Goal: Complete application form: Complete application form

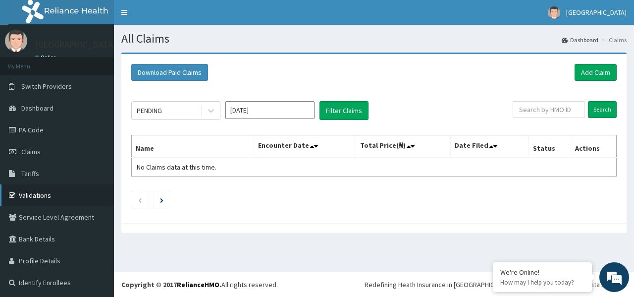
click at [32, 198] on link "Validations" at bounding box center [57, 195] width 114 height 22
click at [588, 72] on link "Add Claim" at bounding box center [596, 72] width 42 height 17
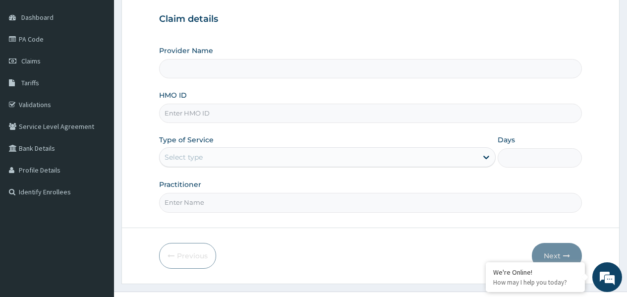
scroll to position [99, 0]
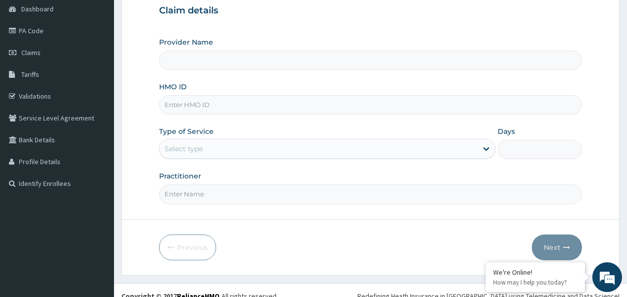
click at [205, 105] on input "HMO ID" at bounding box center [370, 104] width 422 height 19
type input "RET/43227/A"
click at [240, 151] on div "Select type" at bounding box center [317, 149] width 317 height 16
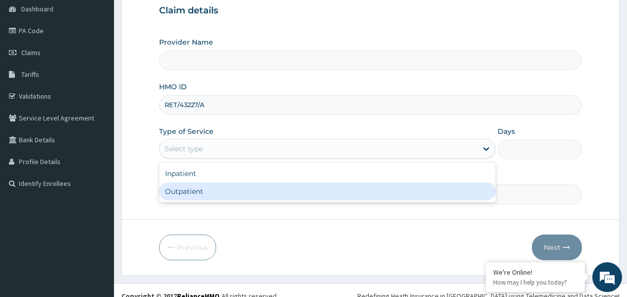
click at [217, 199] on div "Outpatient" at bounding box center [327, 191] width 336 height 18
type input "1"
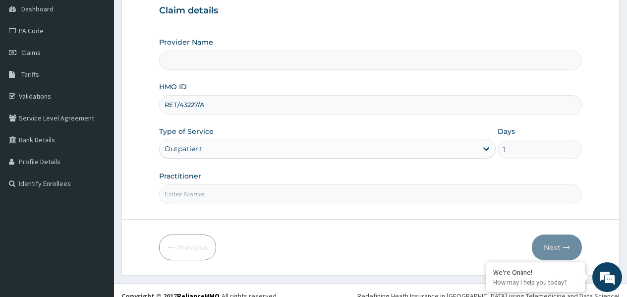
click at [208, 196] on input "Practitioner" at bounding box center [370, 193] width 422 height 19
type input "WESTHILL HOSPITAL"
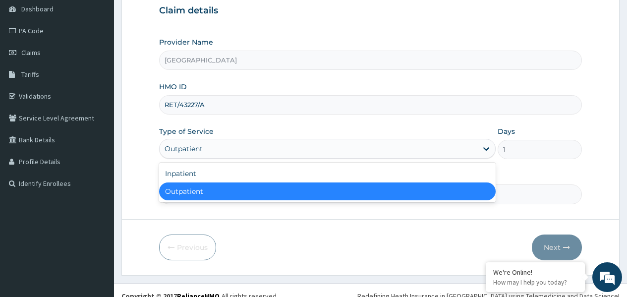
click at [185, 154] on div "Outpatient" at bounding box center [183, 149] width 38 height 10
click at [179, 190] on div "Outpatient" at bounding box center [327, 191] width 336 height 18
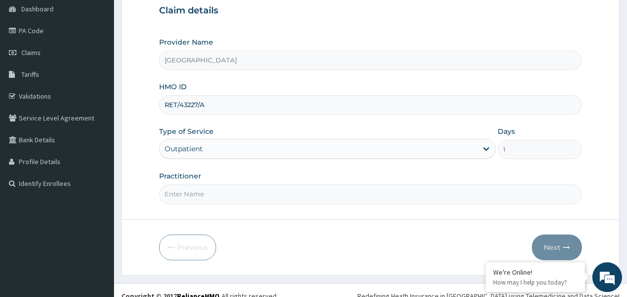
click at [175, 195] on input "Practitioner" at bounding box center [370, 193] width 422 height 19
type input "DR IFEANYI"
click at [554, 244] on button "Next" at bounding box center [556, 247] width 50 height 26
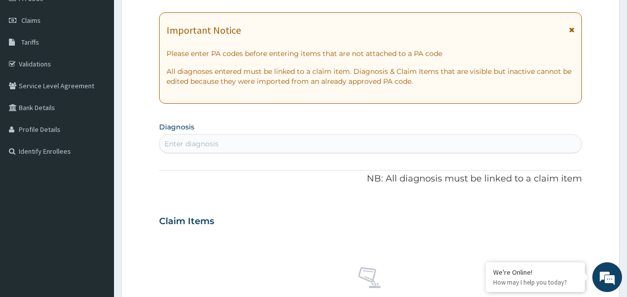
scroll to position [149, 0]
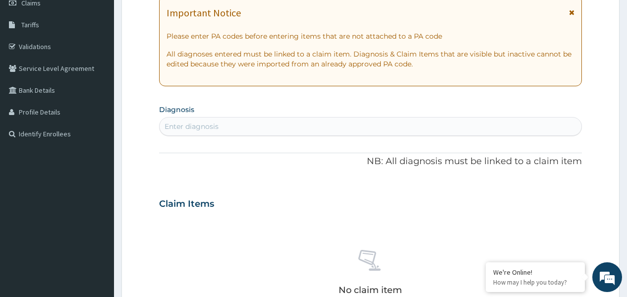
click at [258, 128] on div "Enter diagnosis" at bounding box center [369, 126] width 421 height 16
type input "MALARIA"
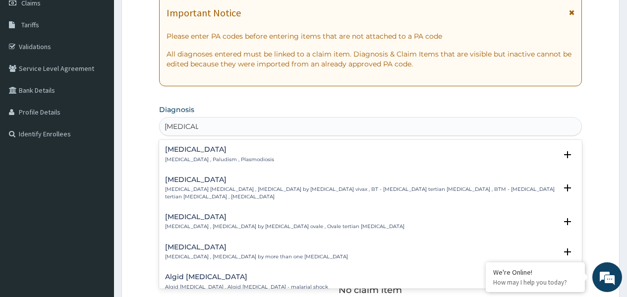
click at [186, 150] on h4 "Malaria" at bounding box center [219, 149] width 109 height 7
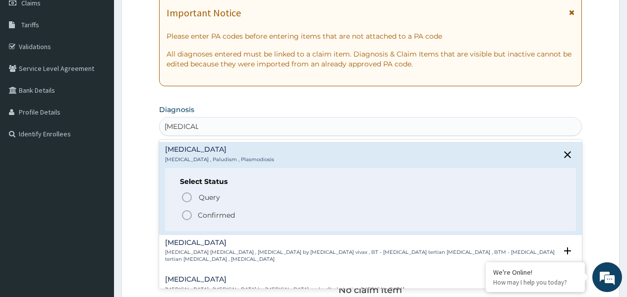
click at [187, 217] on icon "status option filled" at bounding box center [187, 215] width 12 height 12
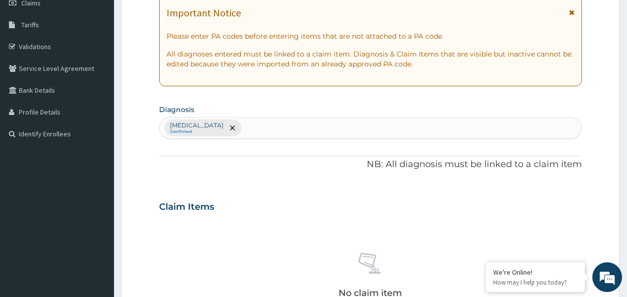
click at [218, 132] on div "Malaria Confirmed" at bounding box center [369, 127] width 421 height 21
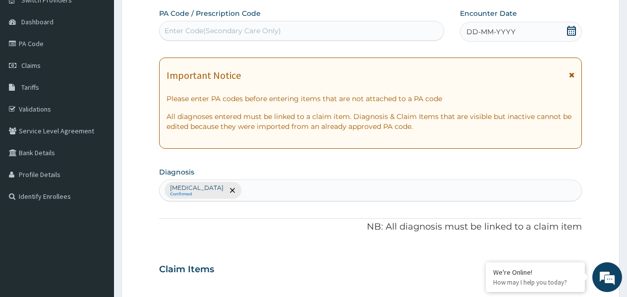
scroll to position [0, 0]
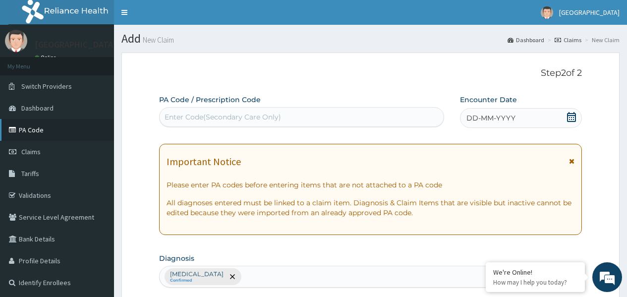
click at [25, 131] on link "PA Code" at bounding box center [57, 130] width 114 height 22
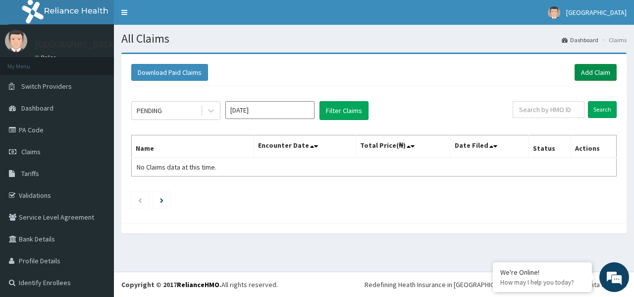
click at [582, 69] on link "Add Claim" at bounding box center [596, 72] width 42 height 17
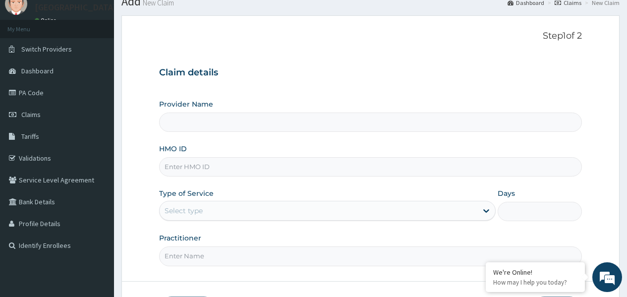
scroll to position [99, 0]
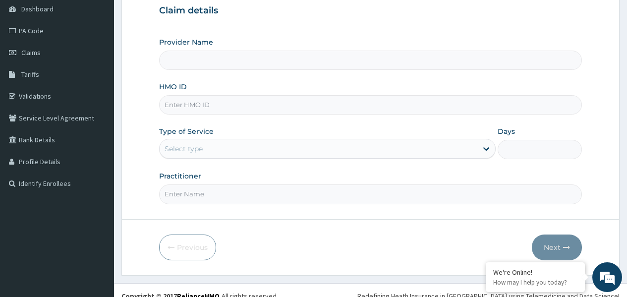
type input "WESTHILL HOSPITAL"
click at [182, 107] on input "HMO ID" at bounding box center [370, 104] width 422 height 19
type input "RET/43227/A"
click at [229, 149] on div "Select type" at bounding box center [317, 149] width 317 height 16
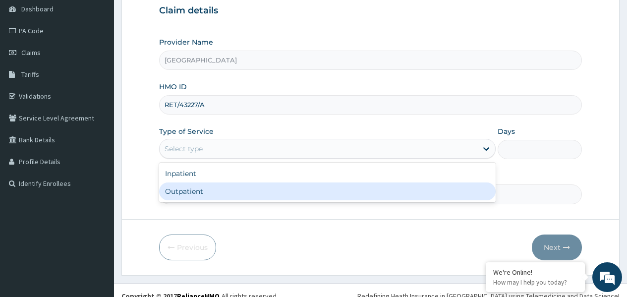
click at [228, 197] on div "Outpatient" at bounding box center [327, 191] width 336 height 18
type input "1"
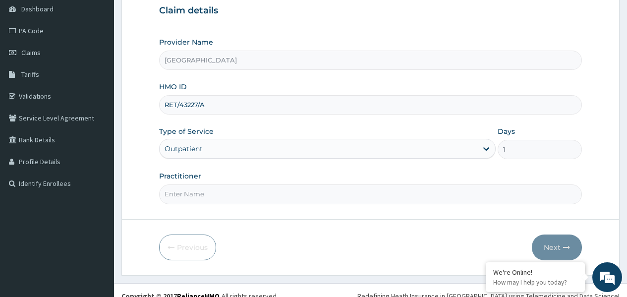
click at [214, 193] on input "Practitioner" at bounding box center [370, 193] width 422 height 19
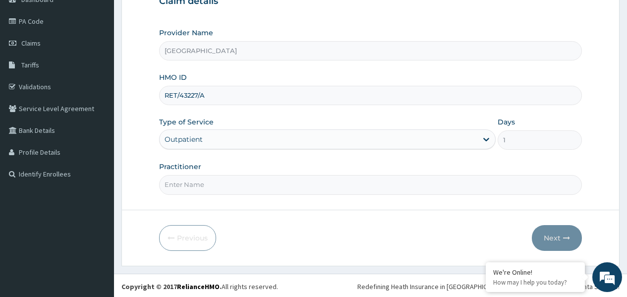
scroll to position [110, 0]
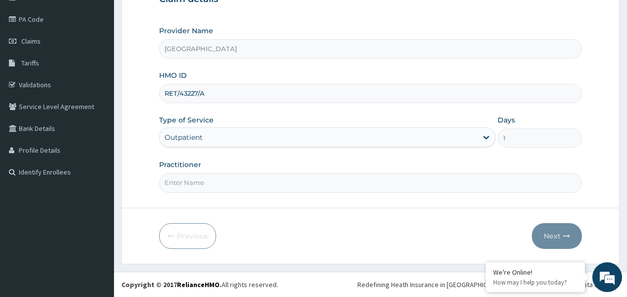
click at [302, 189] on input "Practitioner" at bounding box center [370, 182] width 422 height 19
click at [249, 187] on input "Practitioner" at bounding box center [370, 182] width 422 height 19
type input "DR IFEANYI"
click at [553, 234] on button "Next" at bounding box center [556, 236] width 50 height 26
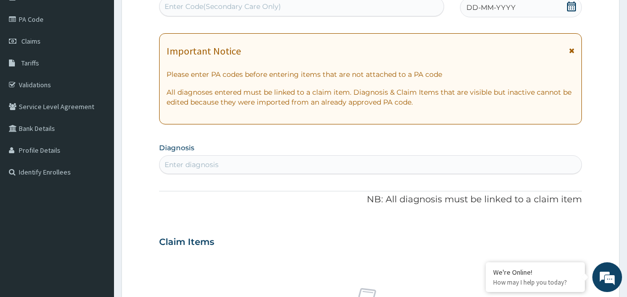
click at [230, 166] on div "Enter diagnosis" at bounding box center [369, 165] width 421 height 16
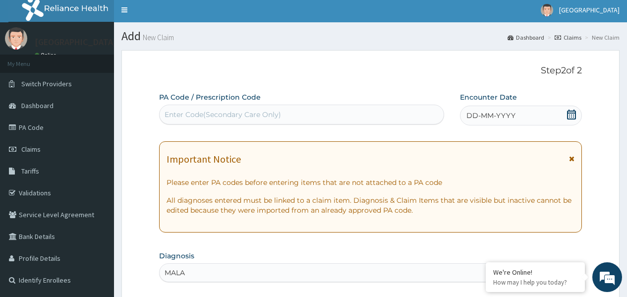
scroll to position [0, 0]
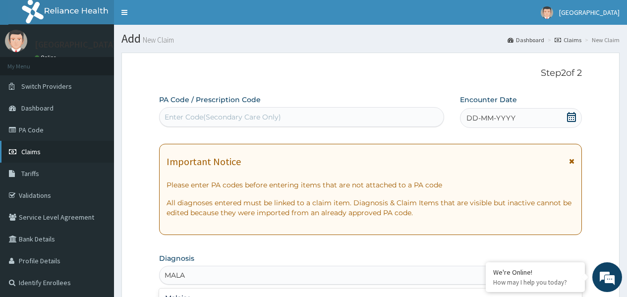
type input "MALA"
click at [27, 149] on span "Claims" at bounding box center [30, 151] width 19 height 9
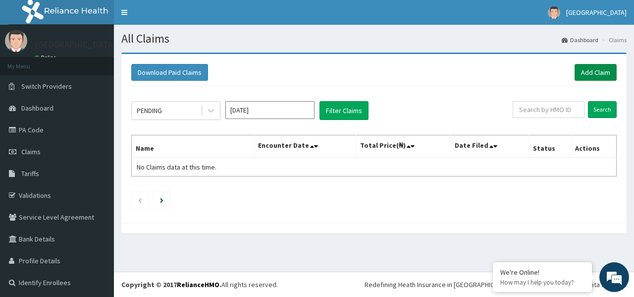
click at [585, 73] on link "Add Claim" at bounding box center [596, 72] width 42 height 17
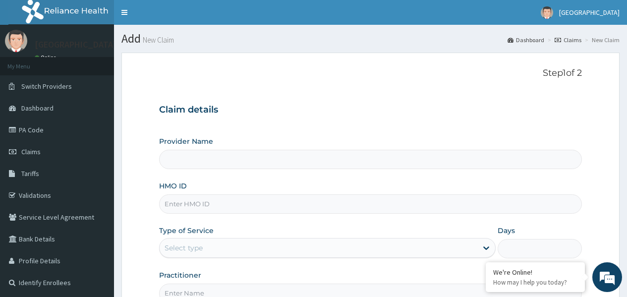
scroll to position [50, 0]
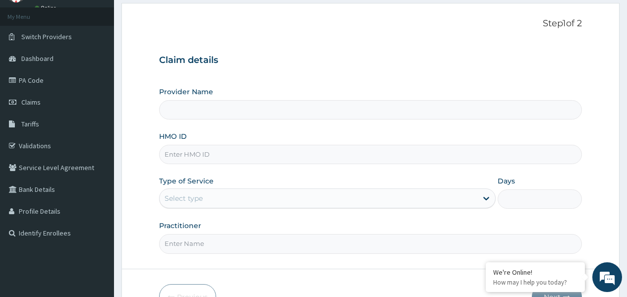
type input "[GEOGRAPHIC_DATA]"
click at [197, 155] on input "HMO ID" at bounding box center [370, 154] width 422 height 19
drag, startPoint x: 197, startPoint y: 155, endPoint x: 188, endPoint y: 159, distance: 9.8
click at [188, 159] on input "HMO ID" at bounding box center [370, 154] width 422 height 19
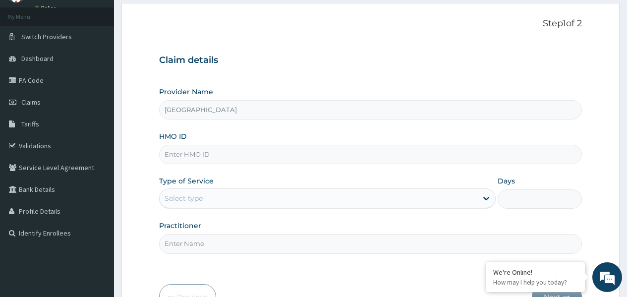
type input "RET/43227/A"
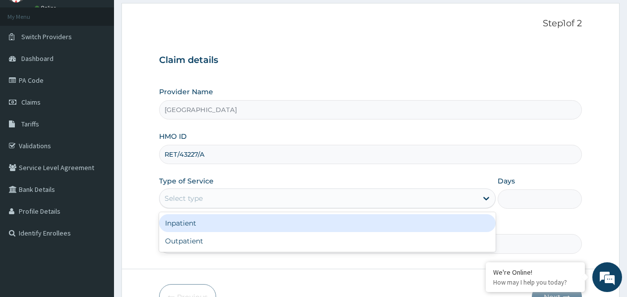
click at [231, 197] on div "Select type" at bounding box center [317, 198] width 317 height 16
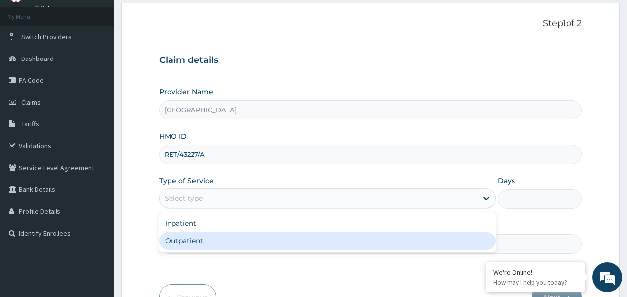
click at [195, 242] on div "Outpatient" at bounding box center [327, 241] width 336 height 18
type input "1"
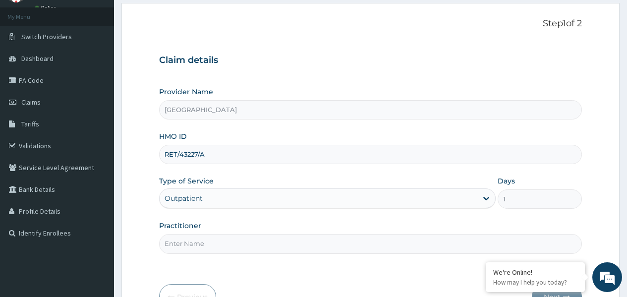
click at [195, 241] on input "Practitioner" at bounding box center [370, 243] width 422 height 19
click at [199, 244] on input "Practitioner" at bounding box center [370, 243] width 422 height 19
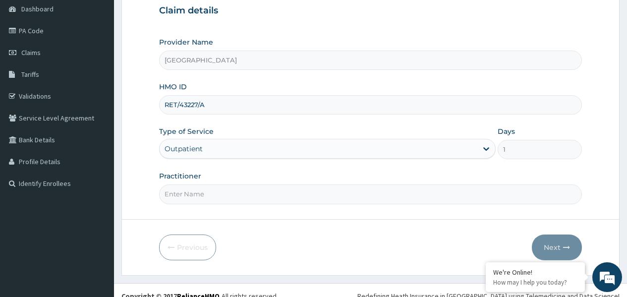
click at [202, 199] on input "Practitioner" at bounding box center [370, 193] width 422 height 19
type input "DR IFEANYI"
click at [545, 246] on button "Next" at bounding box center [556, 247] width 50 height 26
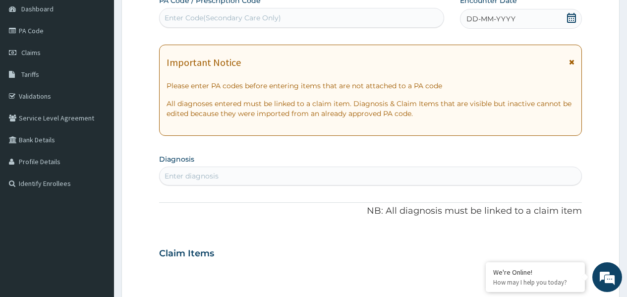
click at [241, 177] on div "Enter diagnosis" at bounding box center [369, 176] width 421 height 16
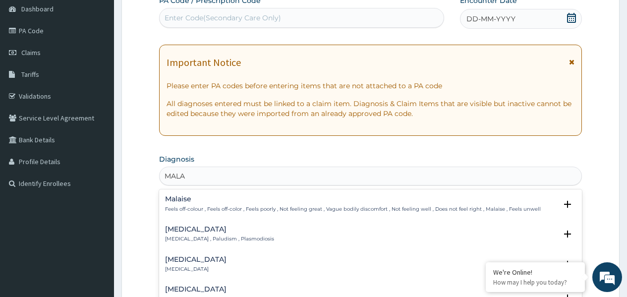
type input "MALAR"
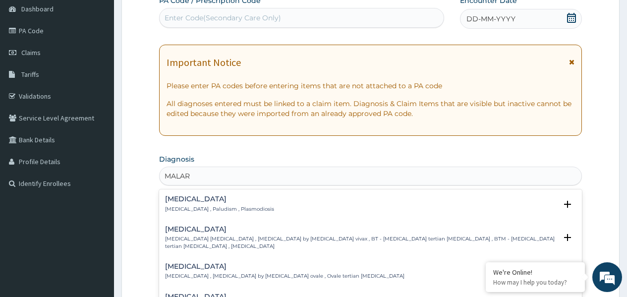
click at [179, 205] on div "Malaria Malaria , Paludism , Plasmodiosis" at bounding box center [219, 203] width 109 height 17
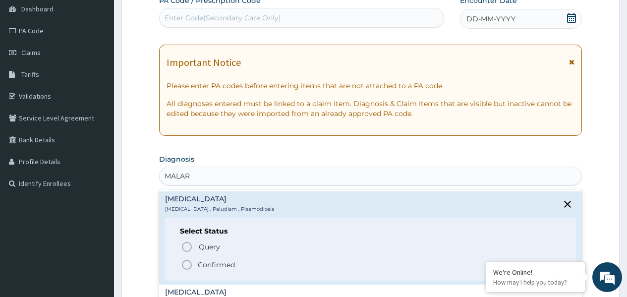
click at [186, 263] on icon "status option filled" at bounding box center [187, 265] width 12 height 12
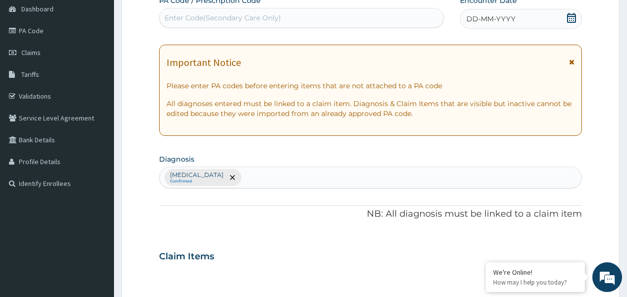
click at [231, 182] on div "Malaria Confirmed" at bounding box center [369, 177] width 421 height 21
click at [237, 181] on div "Malaria Confirmed" at bounding box center [369, 177] width 421 height 21
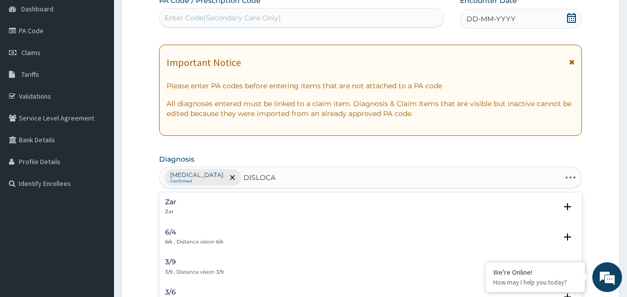
type input "DISLOCAT"
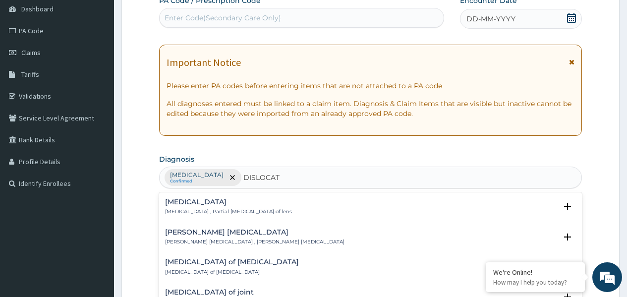
scroll to position [198, 0]
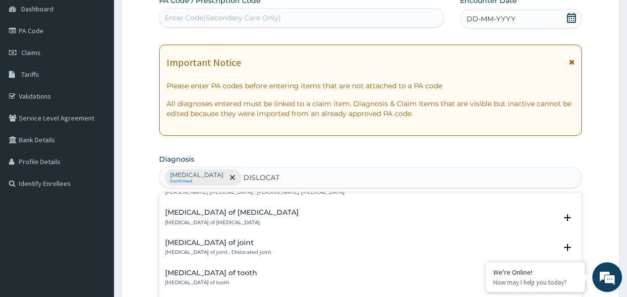
click at [189, 239] on h4 "Dislocation of joint" at bounding box center [218, 242] width 106 height 7
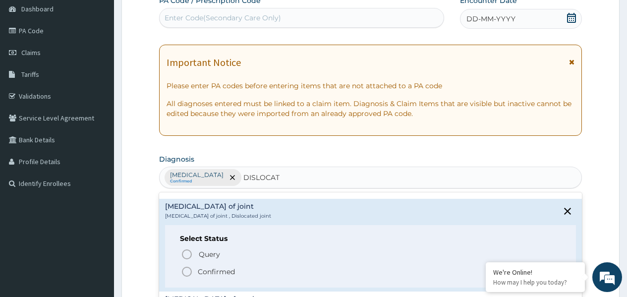
scroll to position [248, 0]
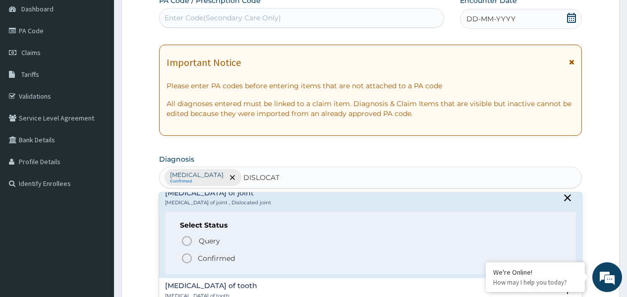
click at [187, 254] on circle "status option filled" at bounding box center [186, 258] width 9 height 9
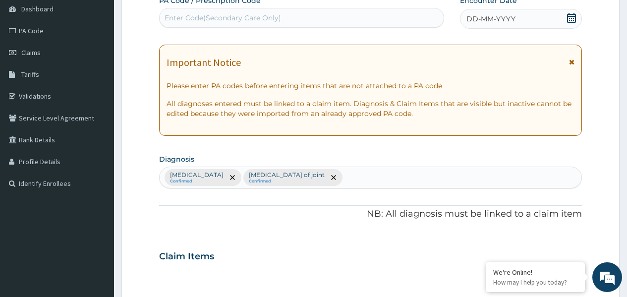
click at [323, 178] on div "Malaria Confirmed Dislocation of joint Confirmed" at bounding box center [369, 177] width 421 height 21
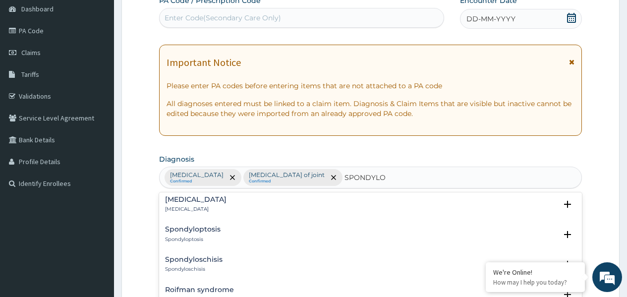
scroll to position [0, 0]
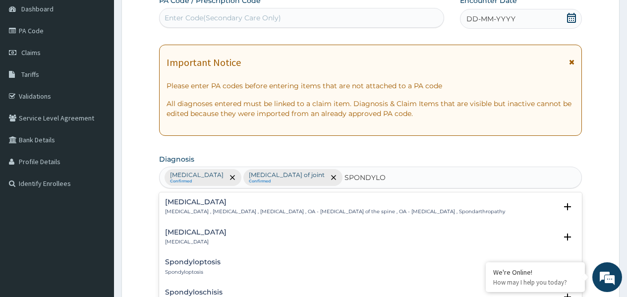
click at [195, 203] on h4 "Spondylosis" at bounding box center [335, 201] width 340 height 7
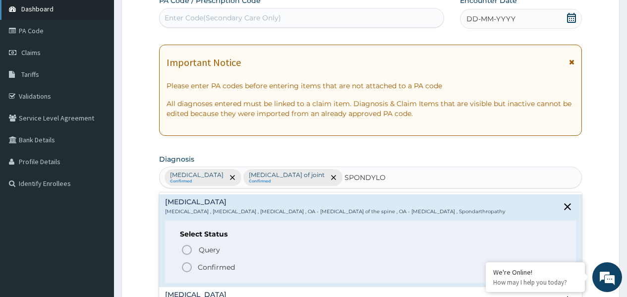
type input "SPONDYLO"
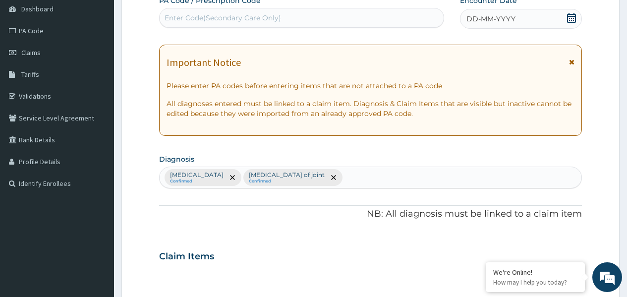
click at [324, 184] on div "Malaria Confirmed Dislocation of joint Confirmed" at bounding box center [369, 177] width 421 height 21
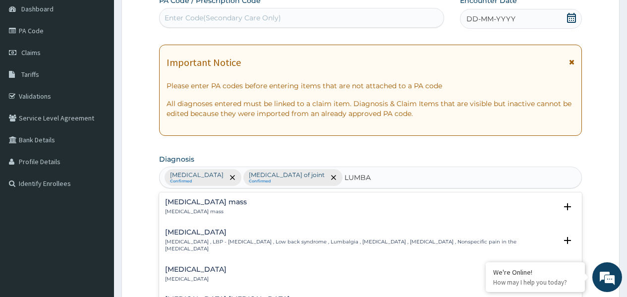
type input "LUMBAR"
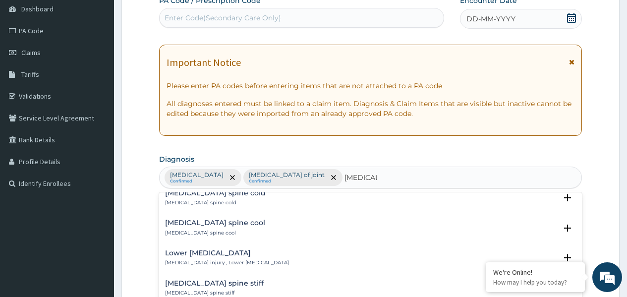
scroll to position [396, 0]
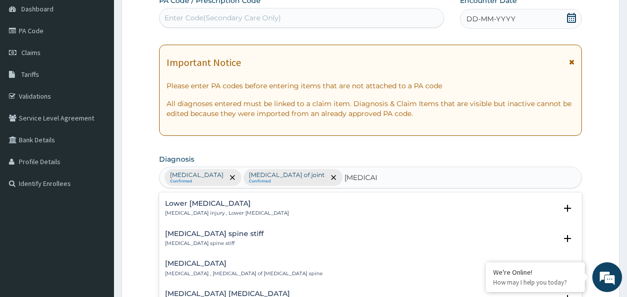
click at [239, 260] on h4 "Lumbar spondylosis" at bounding box center [243, 263] width 157 height 7
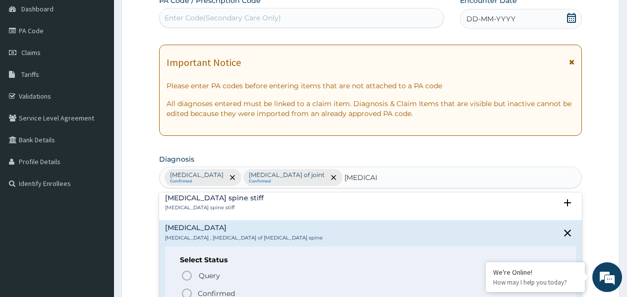
scroll to position [446, 0]
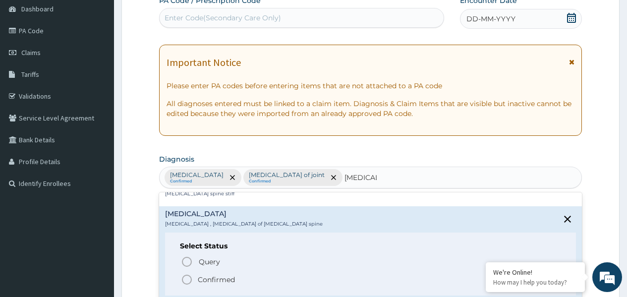
click at [189, 273] on icon "status option filled" at bounding box center [187, 279] width 12 height 12
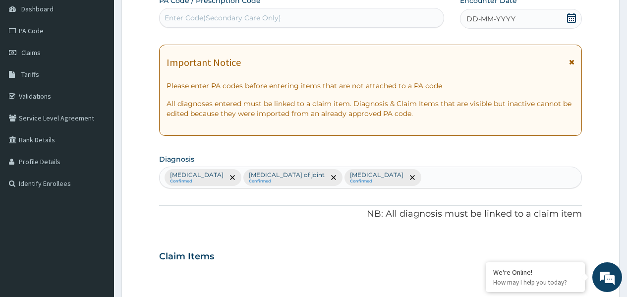
click at [406, 181] on div "Malaria Confirmed Dislocation of joint Confirmed Lumbar spondylosis Confirmed" at bounding box center [369, 177] width 421 height 21
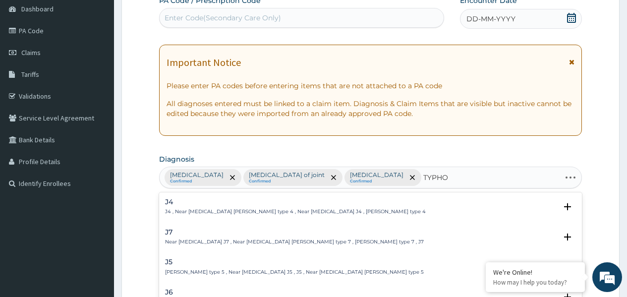
type input "TYPHOI"
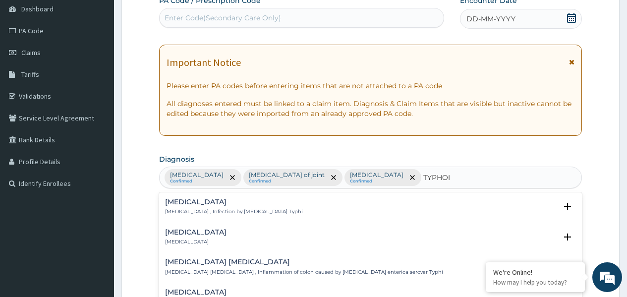
click at [194, 201] on h4 "Typhoid fever" at bounding box center [234, 201] width 138 height 7
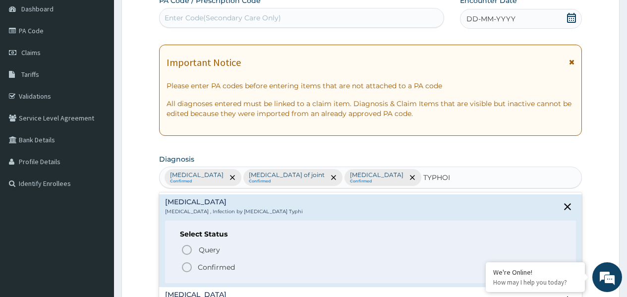
click at [189, 267] on icon "status option filled" at bounding box center [187, 267] width 12 height 12
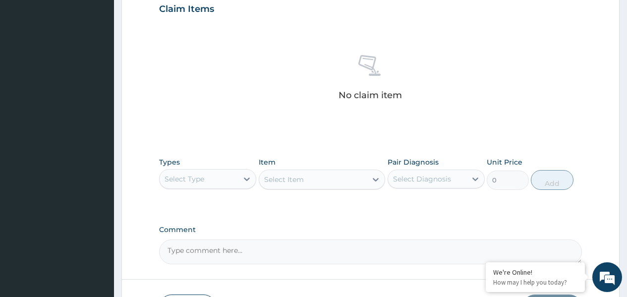
scroll to position [347, 0]
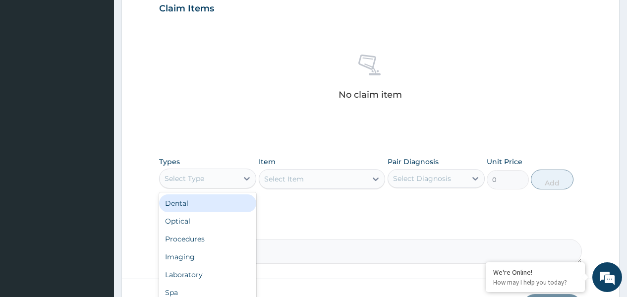
click at [235, 175] on div "Select Type" at bounding box center [198, 178] width 78 height 16
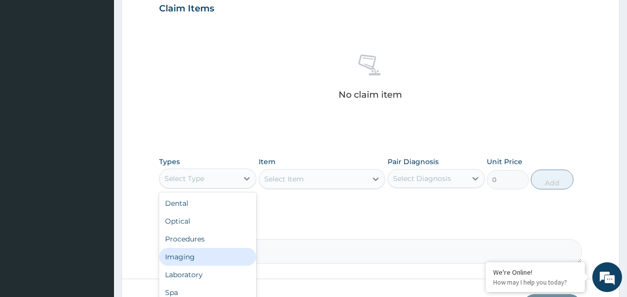
click at [195, 259] on div "Imaging" at bounding box center [207, 257] width 97 height 18
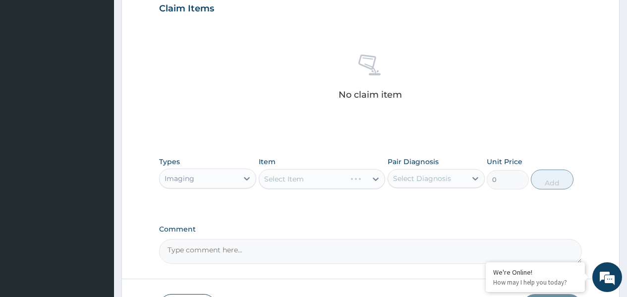
click at [283, 183] on div "Select Item" at bounding box center [322, 179] width 127 height 20
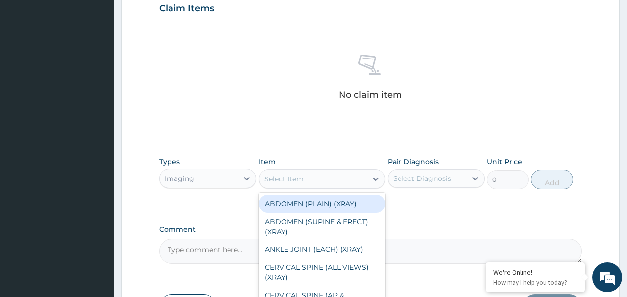
click at [283, 183] on div "Select Item" at bounding box center [284, 179] width 40 height 10
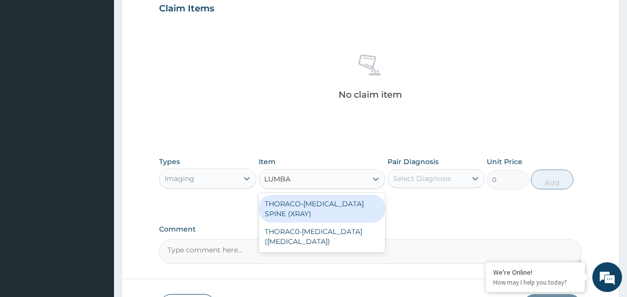
type input "LUMBAR"
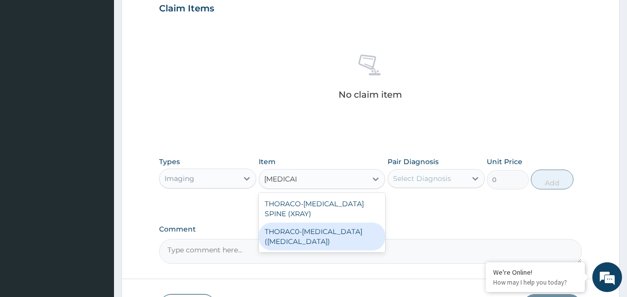
click at [337, 232] on div "THORAC0-LUMBAR (MRI)" at bounding box center [322, 236] width 127 height 28
type input "140000"
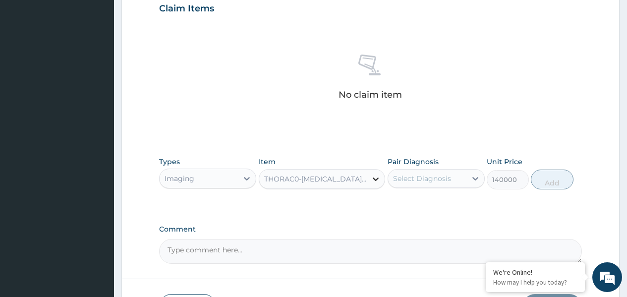
click at [374, 178] on icon at bounding box center [375, 178] width 6 height 3
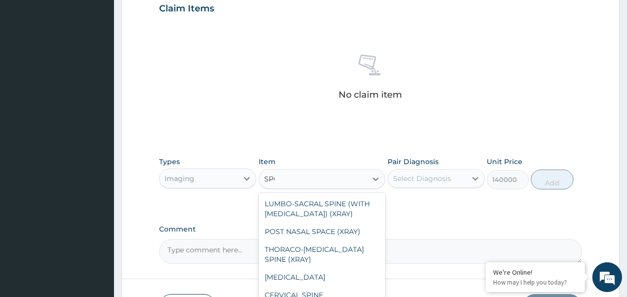
scroll to position [0, 0]
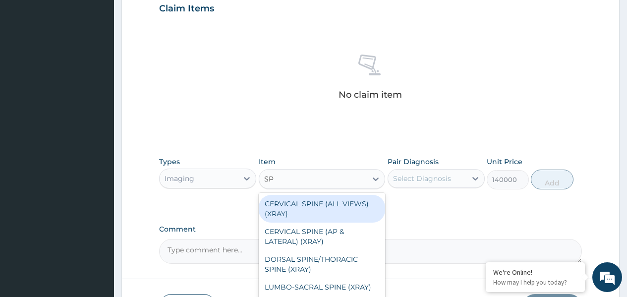
type input "S"
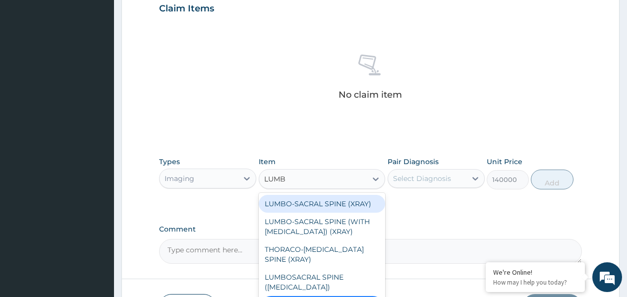
type input "LUMBA"
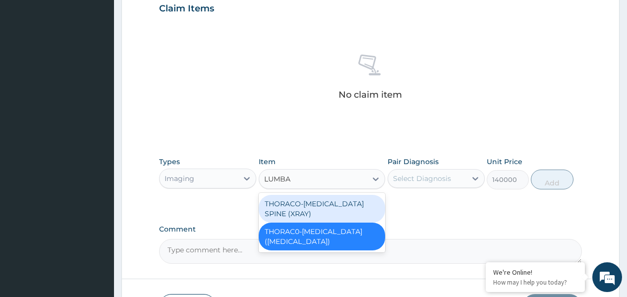
click at [342, 206] on div "THORACO-LUMBAR SPINE (XRAY)" at bounding box center [322, 209] width 127 height 28
type input "4200"
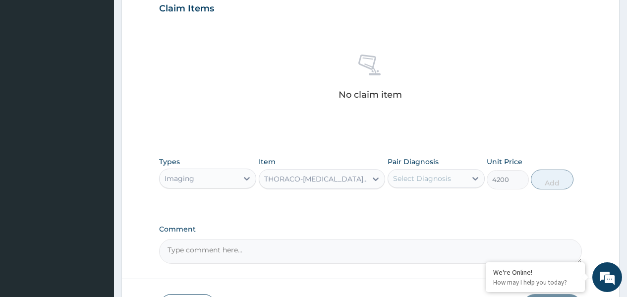
click at [439, 178] on div "Select Diagnosis" at bounding box center [422, 178] width 58 height 10
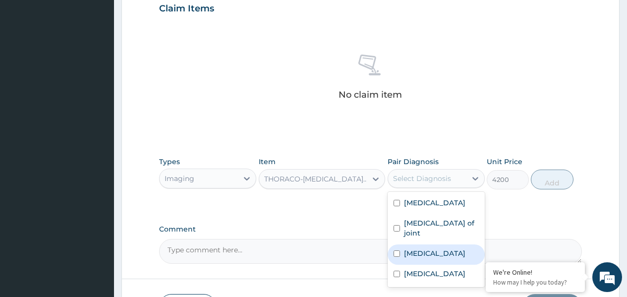
click at [456, 248] on label "Lumbar spondylosis" at bounding box center [434, 253] width 61 height 10
checkbox input "true"
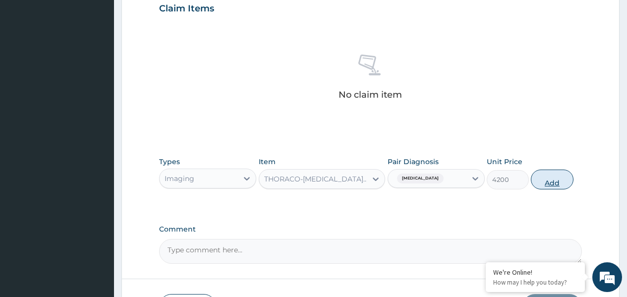
click at [551, 183] on button "Add" at bounding box center [551, 179] width 42 height 20
type input "0"
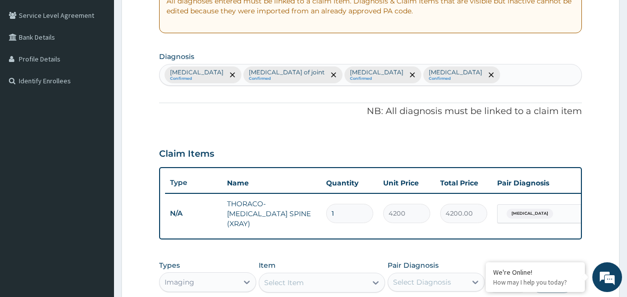
scroll to position [198, 0]
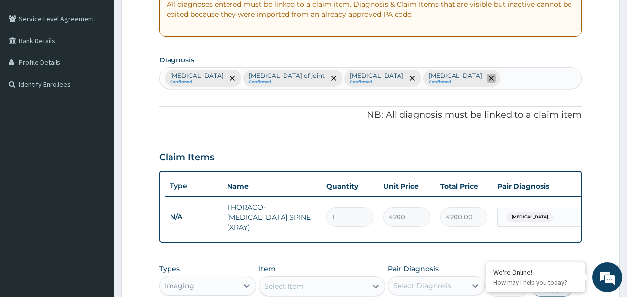
click at [488, 81] on icon "remove selection option" at bounding box center [490, 78] width 5 height 5
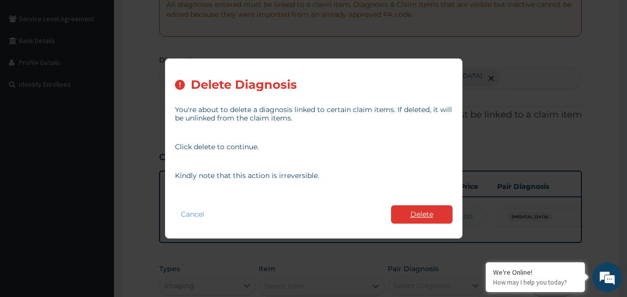
click at [428, 214] on button "Delete" at bounding box center [421, 214] width 61 height 18
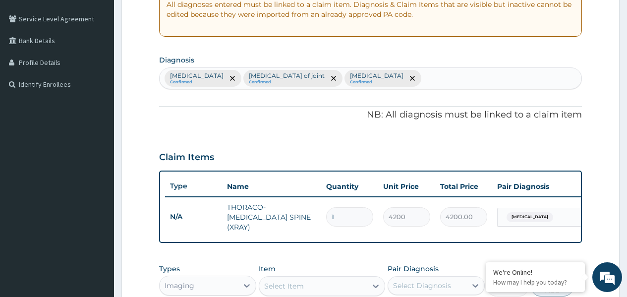
click at [396, 84] on div "Malaria Confirmed Dislocation of joint Confirmed Lumbar spondylosis Confirmed" at bounding box center [369, 78] width 421 height 21
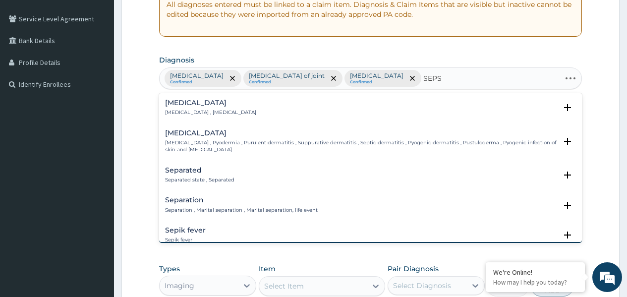
type input "SEPSI"
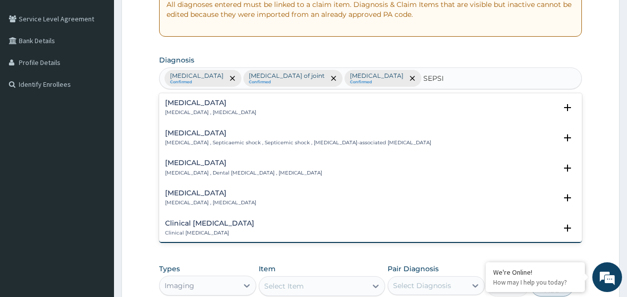
click at [179, 102] on h4 "Sepsis" at bounding box center [210, 102] width 91 height 7
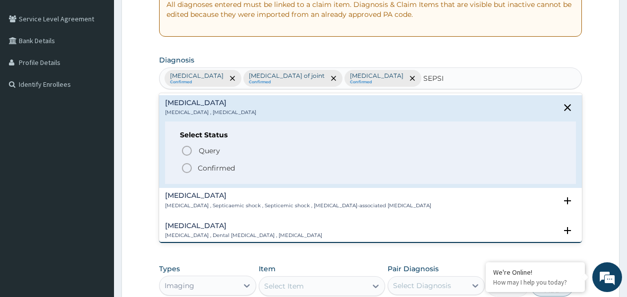
click at [187, 168] on icon "status option filled" at bounding box center [187, 168] width 12 height 12
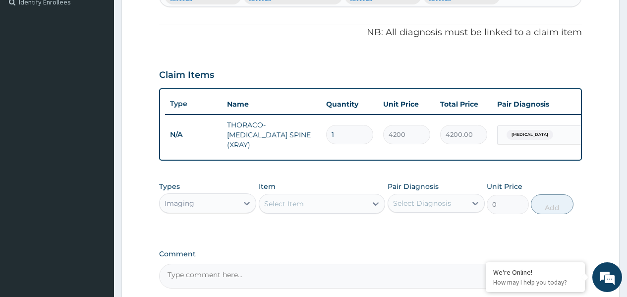
scroll to position [297, 0]
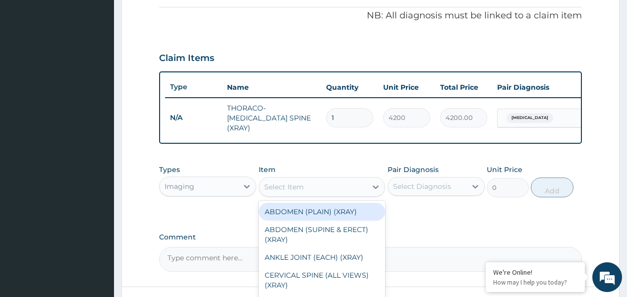
click at [271, 191] on div "Select Item" at bounding box center [284, 187] width 40 height 10
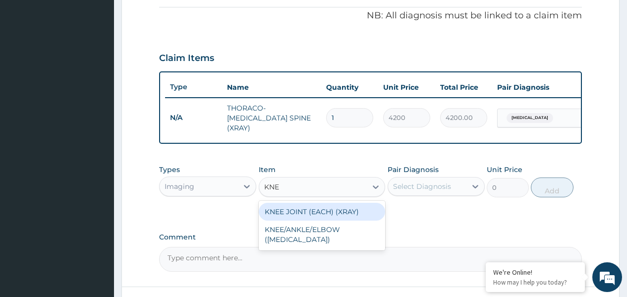
type input "KNEE"
click at [354, 218] on div "KNEE JOINT (EACH) (XRAY)" at bounding box center [322, 212] width 127 height 18
type input "3500"
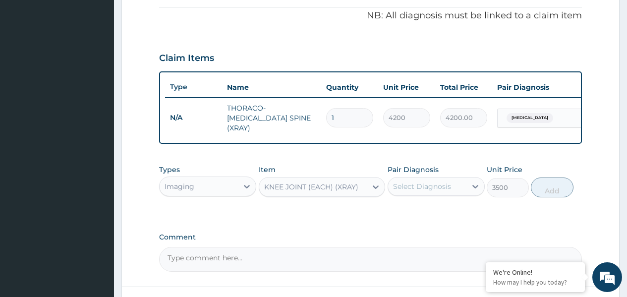
click at [448, 196] on div "Select Diagnosis" at bounding box center [435, 186] width 97 height 19
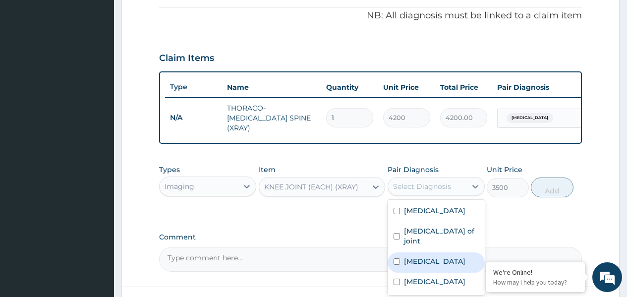
click at [416, 256] on label "Lumbar spondylosis" at bounding box center [434, 261] width 61 height 10
checkbox input "true"
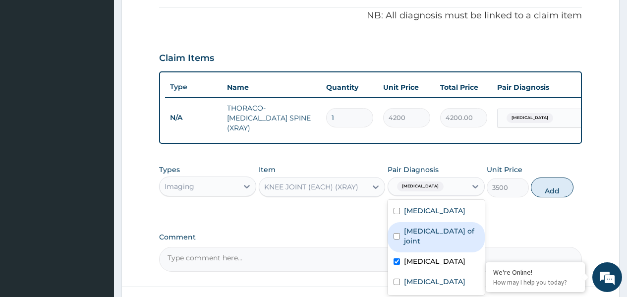
click at [472, 237] on div "Dislocation of joint" at bounding box center [435, 237] width 97 height 30
checkbox input "true"
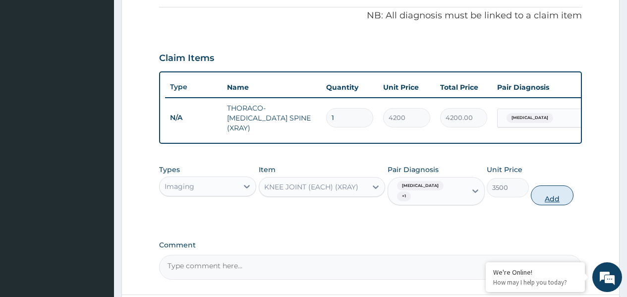
click at [550, 201] on button "Add" at bounding box center [551, 195] width 42 height 20
type input "0"
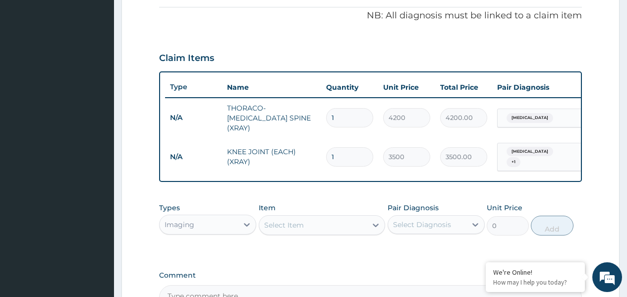
click at [347, 151] on input "1" at bounding box center [349, 156] width 47 height 19
type input "0.00"
type input "2"
type input "7000.00"
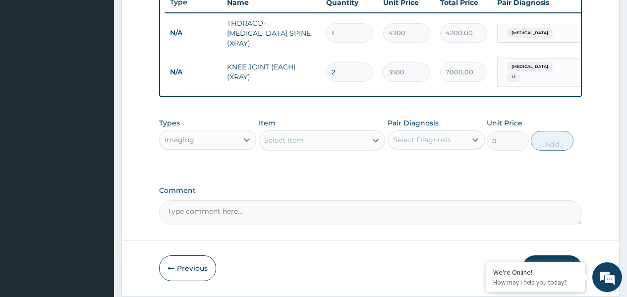
scroll to position [396, 0]
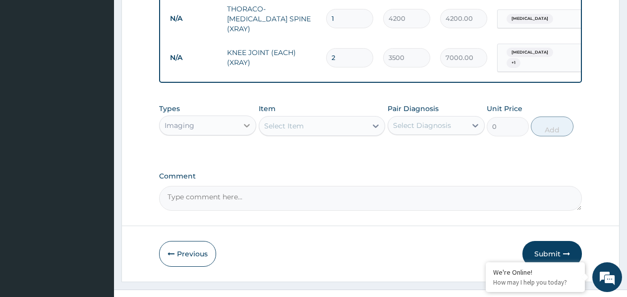
type input "2"
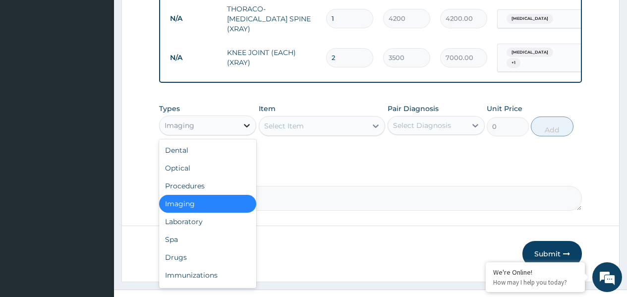
click at [246, 129] on icon at bounding box center [247, 125] width 10 height 10
click at [214, 185] on div "Procedures" at bounding box center [207, 186] width 97 height 18
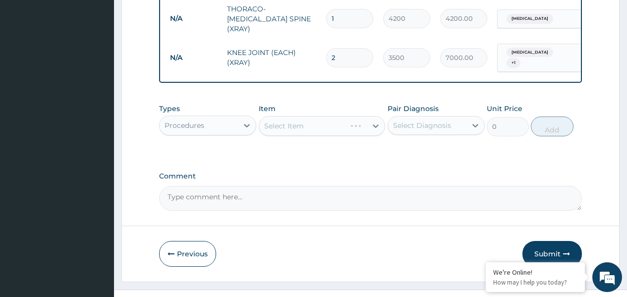
click at [283, 133] on div "Select Item" at bounding box center [322, 126] width 127 height 20
click at [297, 131] on div "Select Item" at bounding box center [322, 126] width 127 height 20
click at [308, 132] on div "Select Item" at bounding box center [322, 126] width 127 height 20
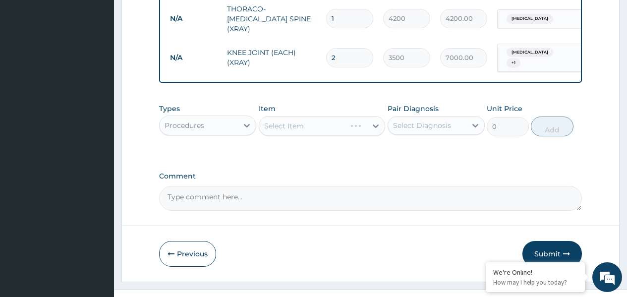
click at [311, 131] on div "Select Item" at bounding box center [322, 126] width 127 height 20
click at [296, 131] on div "Select Item" at bounding box center [322, 126] width 127 height 20
click at [285, 131] on div "Select Item" at bounding box center [322, 126] width 127 height 20
click at [284, 125] on div "Select Item" at bounding box center [322, 126] width 127 height 20
click at [282, 124] on div "Select Item" at bounding box center [322, 126] width 127 height 20
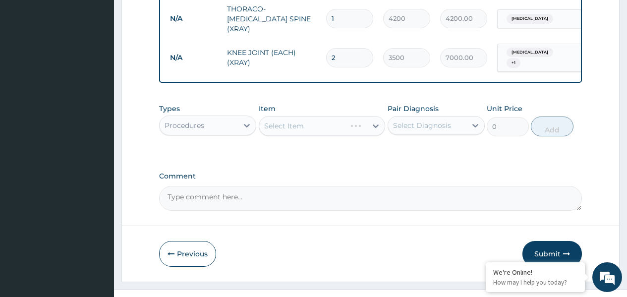
click at [280, 127] on div "Select Item" at bounding box center [322, 126] width 127 height 20
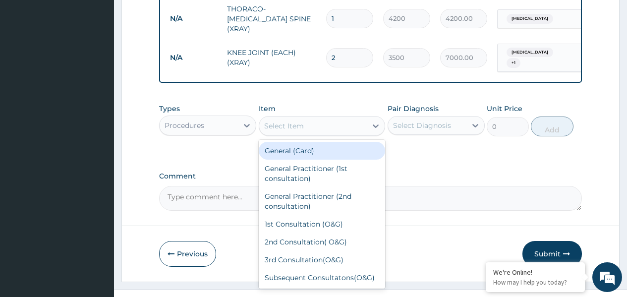
click at [275, 129] on div "Select Item" at bounding box center [284, 126] width 40 height 10
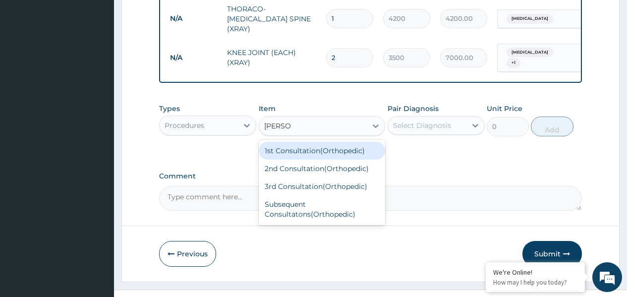
type input "ORTHO"
click at [300, 156] on div "1st Consultation(Orthopedic)" at bounding box center [322, 151] width 127 height 18
type input "10000"
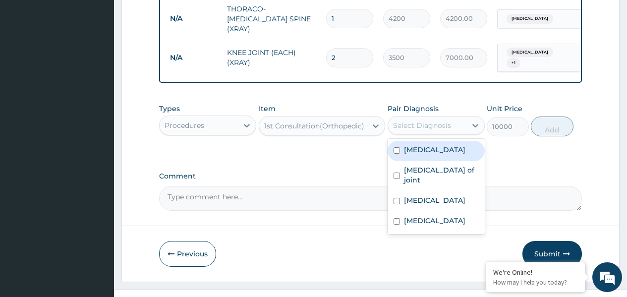
click at [455, 129] on div "Select Diagnosis" at bounding box center [427, 125] width 78 height 16
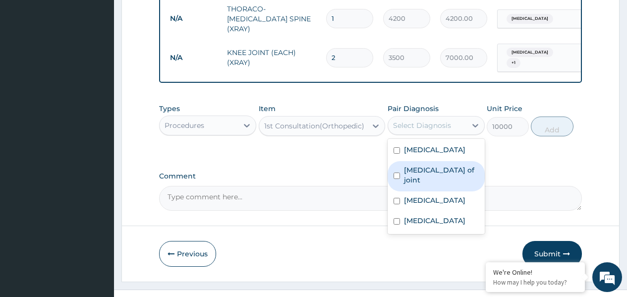
click at [449, 178] on div "Dislocation of joint" at bounding box center [435, 176] width 97 height 30
checkbox input "true"
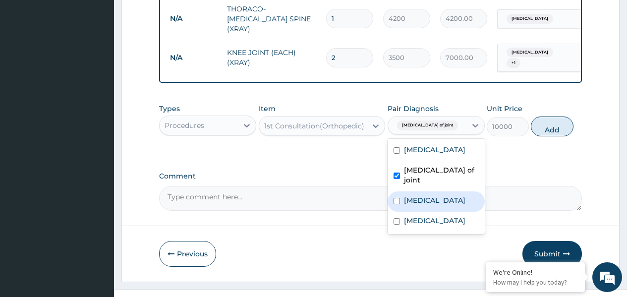
click at [449, 195] on label "Lumbar spondylosis" at bounding box center [434, 200] width 61 height 10
checkbox input "true"
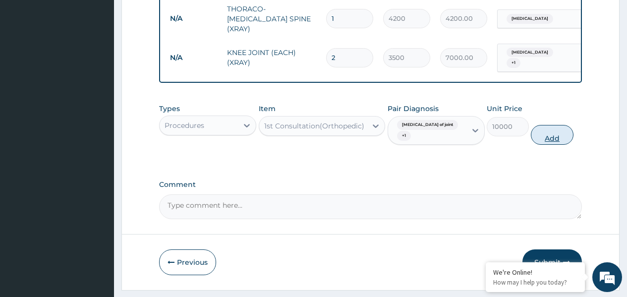
click at [544, 131] on button "Add" at bounding box center [551, 135] width 42 height 20
type input "0"
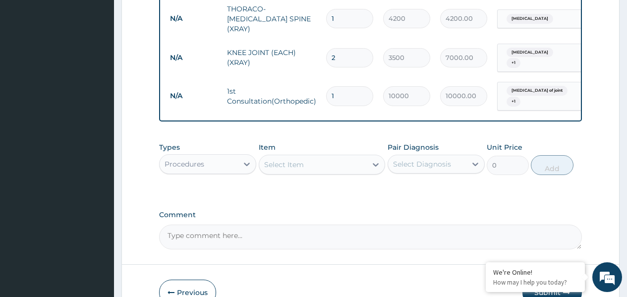
click at [335, 89] on input "1" at bounding box center [349, 95] width 47 height 19
type input "0.00"
type input "2"
type input "20000.00"
type input "2"
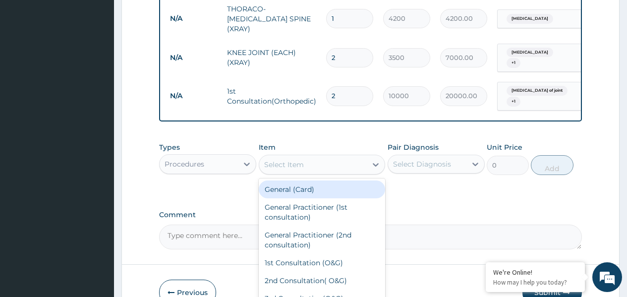
click at [316, 164] on div "Select Item" at bounding box center [313, 165] width 108 height 16
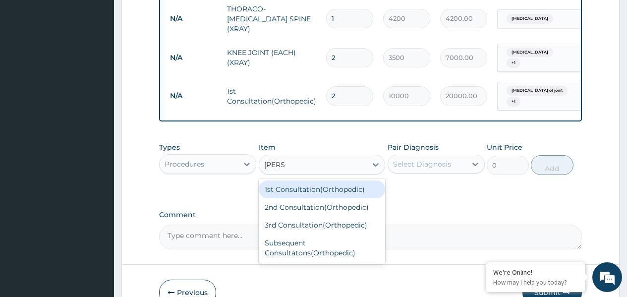
type input "ORTHO"
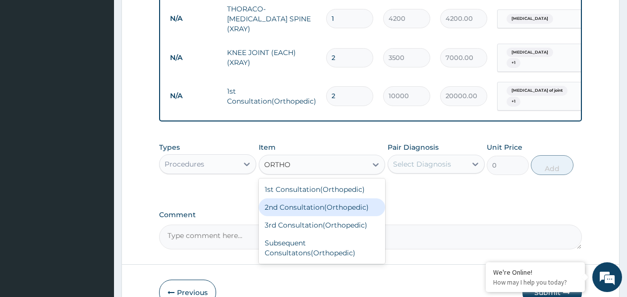
click at [328, 212] on div "2nd Consultation(Orthopedic)" at bounding box center [322, 207] width 127 height 18
type input "8000"
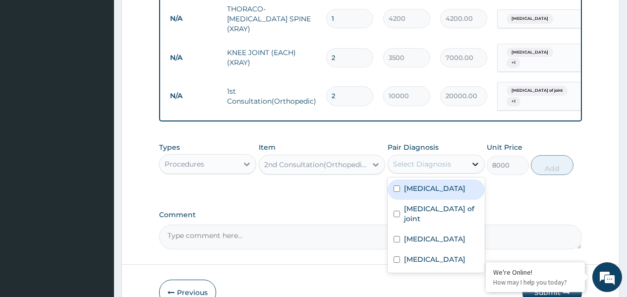
click at [472, 166] on icon at bounding box center [475, 164] width 10 height 10
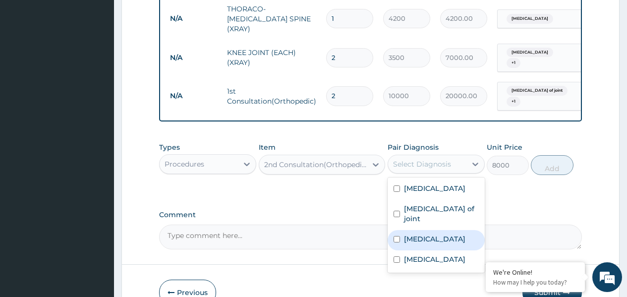
click at [425, 234] on label "Lumbar spondylosis" at bounding box center [434, 239] width 61 height 10
checkbox input "true"
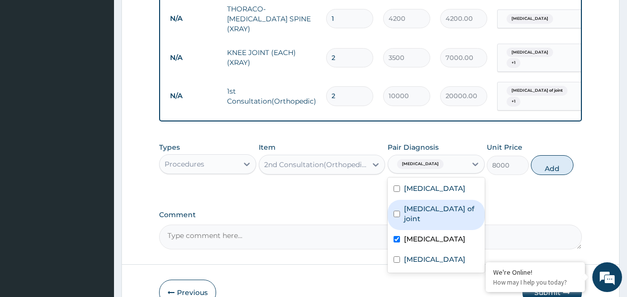
click at [422, 209] on label "Dislocation of joint" at bounding box center [441, 214] width 75 height 20
checkbox input "true"
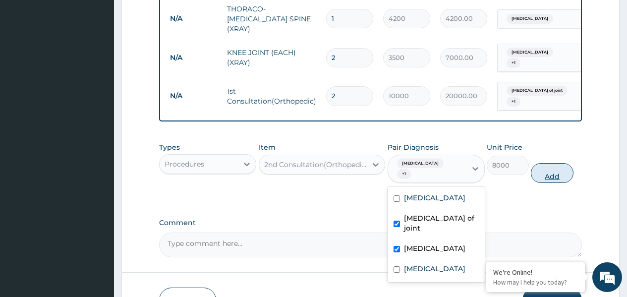
click at [558, 173] on button "Add" at bounding box center [551, 173] width 42 height 20
type input "0"
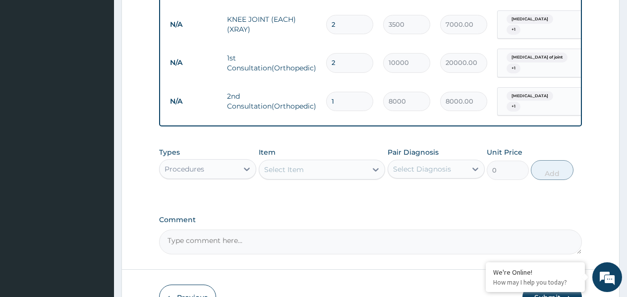
scroll to position [446, 0]
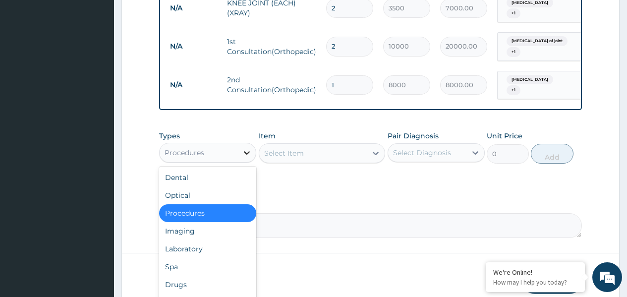
click at [248, 154] on icon at bounding box center [247, 153] width 10 height 10
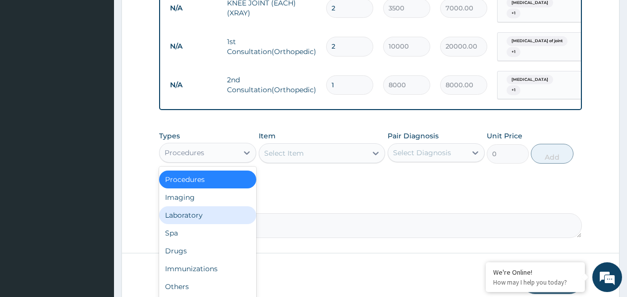
click at [208, 223] on div "Laboratory" at bounding box center [207, 215] width 97 height 18
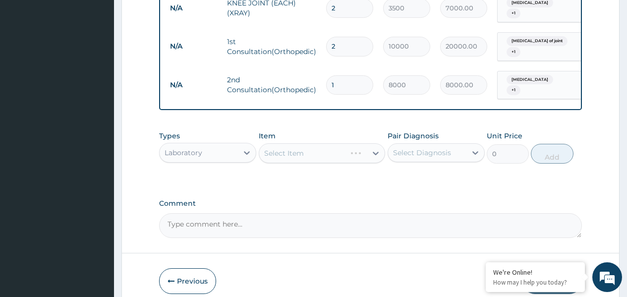
click at [272, 152] on div "Select Item" at bounding box center [322, 153] width 127 height 20
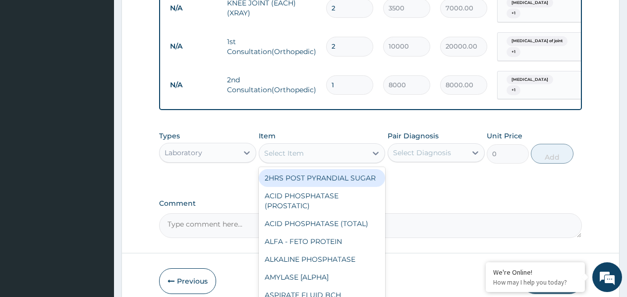
click at [271, 158] on div "Select Item" at bounding box center [284, 153] width 40 height 10
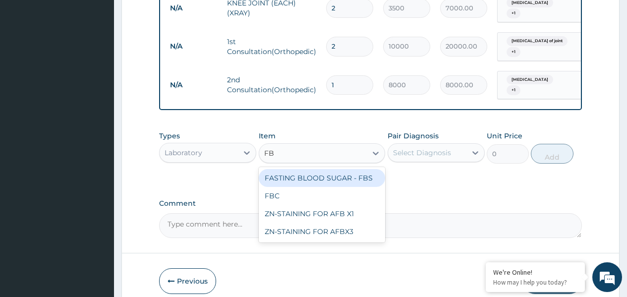
type input "FBC"
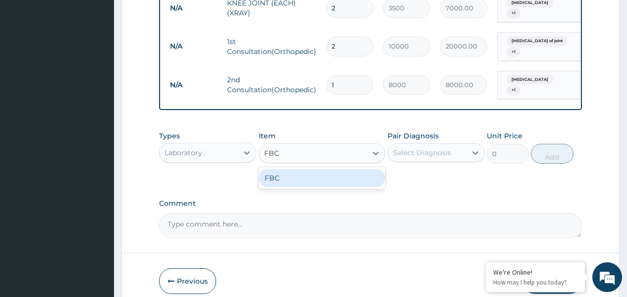
click at [289, 185] on div "FBC" at bounding box center [322, 178] width 127 height 18
type input "1800"
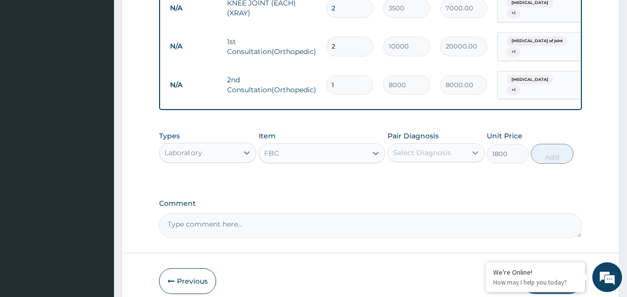
click at [472, 157] on icon at bounding box center [475, 153] width 10 height 10
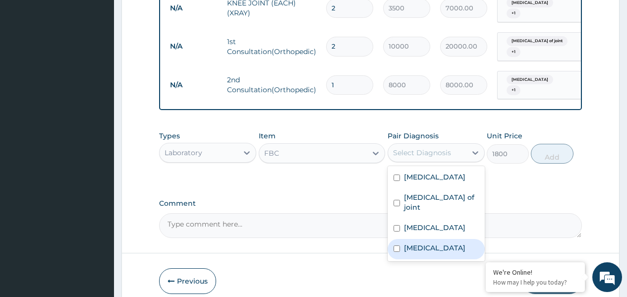
click at [422, 243] on label "Sepsis" at bounding box center [434, 248] width 61 height 10
checkbox input "true"
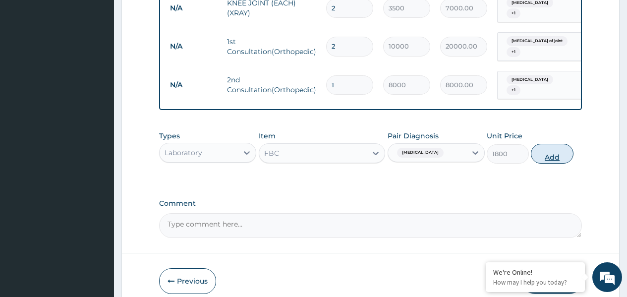
click at [539, 158] on button "Add" at bounding box center [551, 154] width 42 height 20
type input "0"
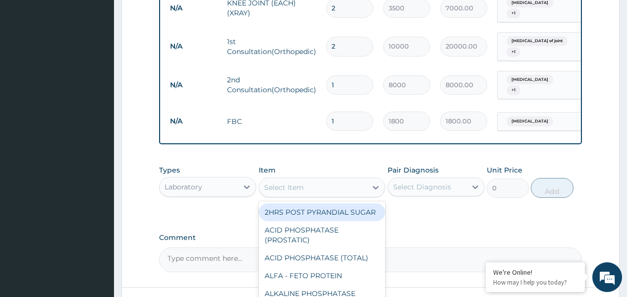
click at [288, 191] on div "Select Item" at bounding box center [284, 187] width 40 height 10
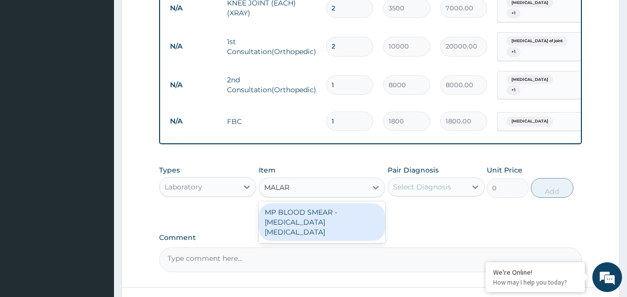
type input "MALARI"
click at [311, 212] on div "MP BLOOD SMEAR - MALARIA PARASITE" at bounding box center [322, 222] width 127 height 38
type input "900"
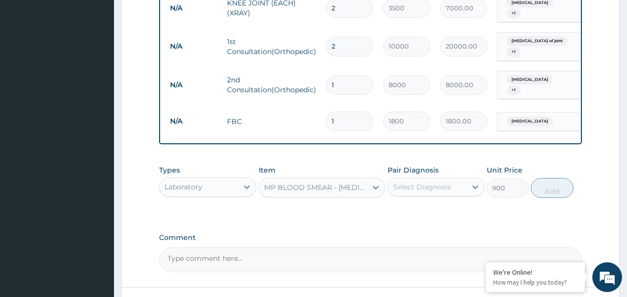
click at [451, 187] on div "Select Diagnosis" at bounding box center [427, 187] width 78 height 16
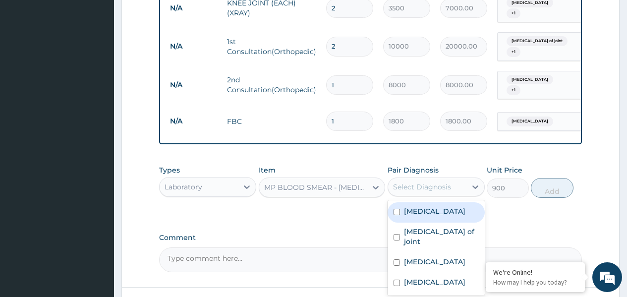
click at [453, 212] on div "Malaria" at bounding box center [435, 212] width 97 height 20
checkbox input "true"
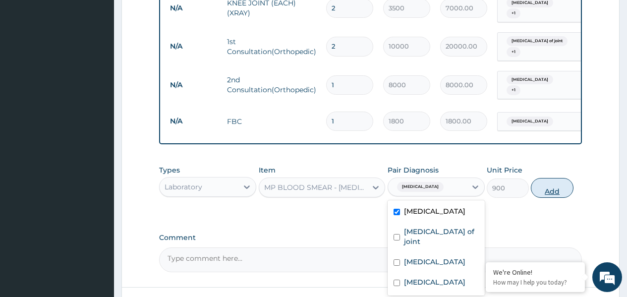
click at [556, 189] on button "Add" at bounding box center [551, 188] width 42 height 20
type input "0"
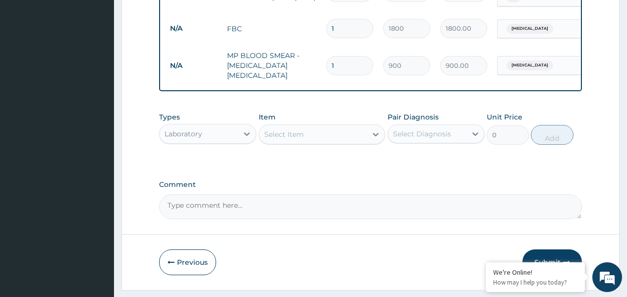
scroll to position [545, 0]
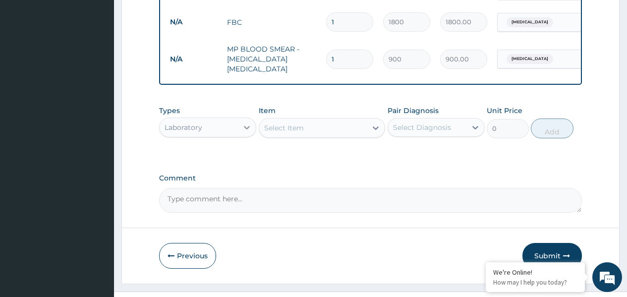
click at [248, 126] on icon at bounding box center [247, 127] width 6 height 3
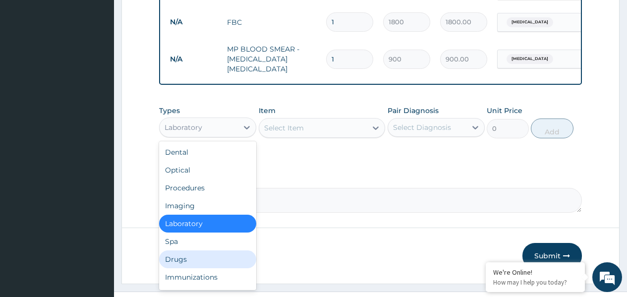
click at [210, 263] on div "Drugs" at bounding box center [207, 259] width 97 height 18
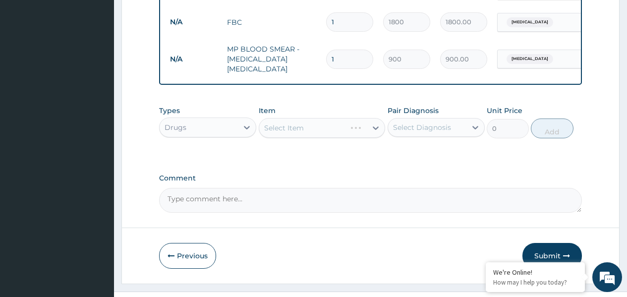
click at [281, 128] on div "Select Item" at bounding box center [322, 128] width 127 height 20
click at [292, 123] on div "Select Item" at bounding box center [284, 128] width 40 height 10
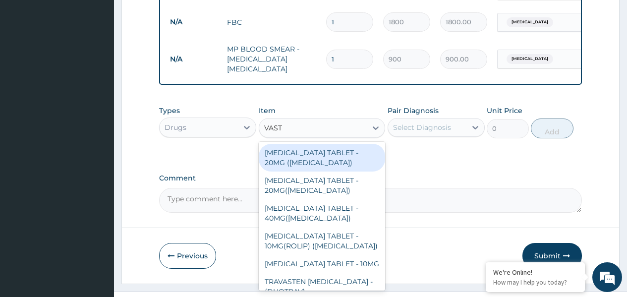
type input "VASTA"
click at [329, 161] on div "ATORVASTATIN TABLET - 20MG (LIPITOR)" at bounding box center [322, 158] width 127 height 28
type input "192.5"
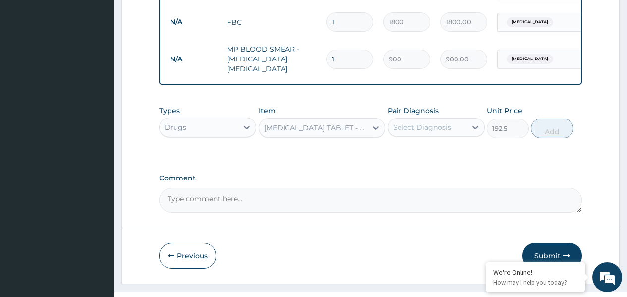
click at [418, 129] on div "Select Diagnosis" at bounding box center [422, 127] width 58 height 10
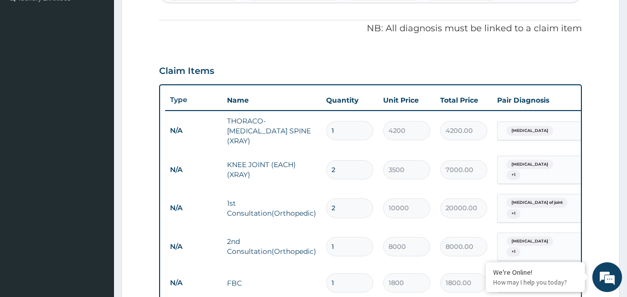
scroll to position [248, 0]
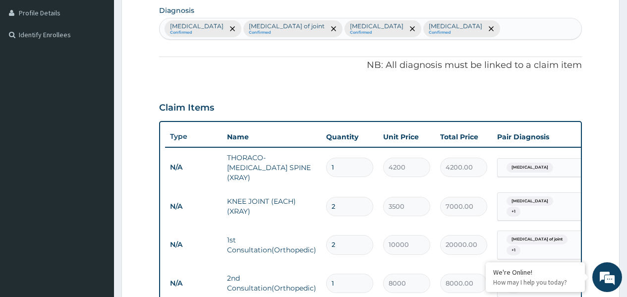
click at [438, 30] on div "Malaria Confirmed Dislocation of joint Confirmed Lumbar spondylosis Confirmed S…" at bounding box center [369, 28] width 421 height 21
type input "HYPERTEN"
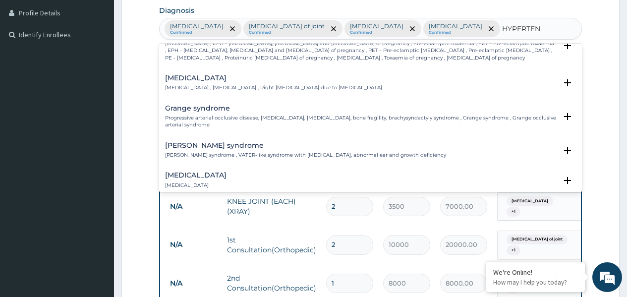
scroll to position [99, 0]
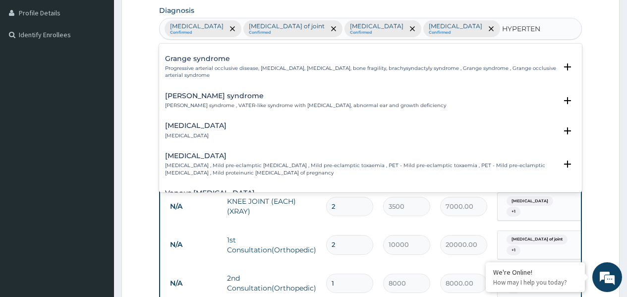
click at [198, 123] on h4 "Renal hypertension" at bounding box center [195, 125] width 61 height 7
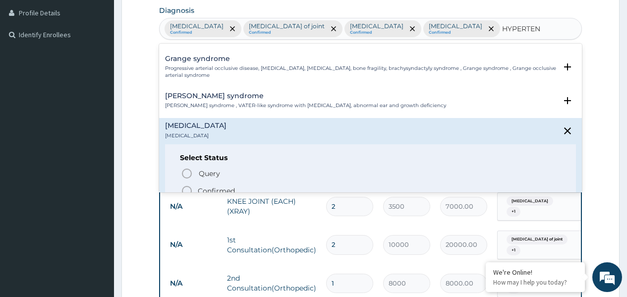
click at [186, 185] on icon "status option filled" at bounding box center [187, 191] width 12 height 12
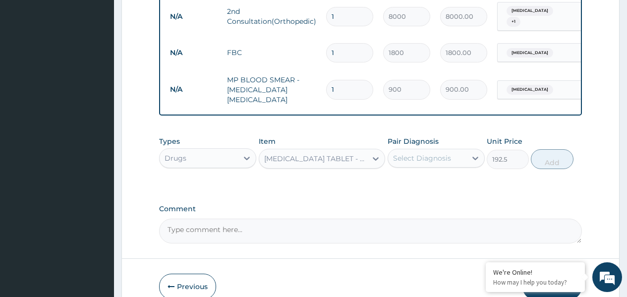
scroll to position [561, 0]
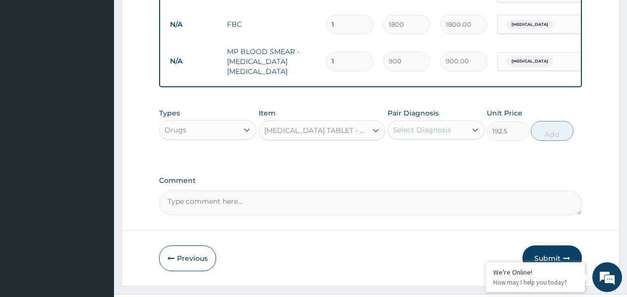
click at [453, 122] on div "Select Diagnosis" at bounding box center [427, 130] width 78 height 16
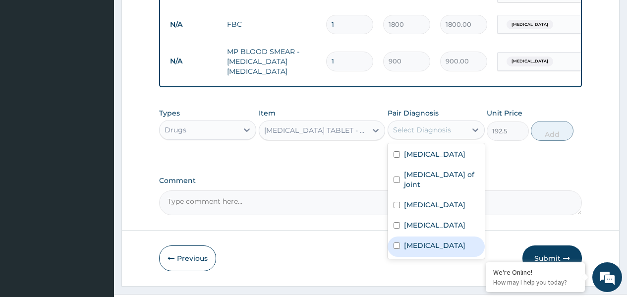
click at [455, 240] on label "Renal hypertension" at bounding box center [434, 245] width 61 height 10
checkbox input "true"
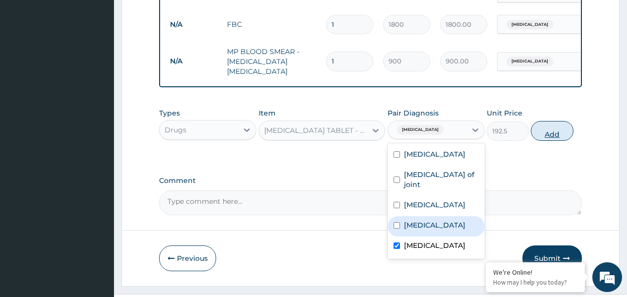
click at [539, 121] on button "Add" at bounding box center [551, 131] width 42 height 20
type input "0"
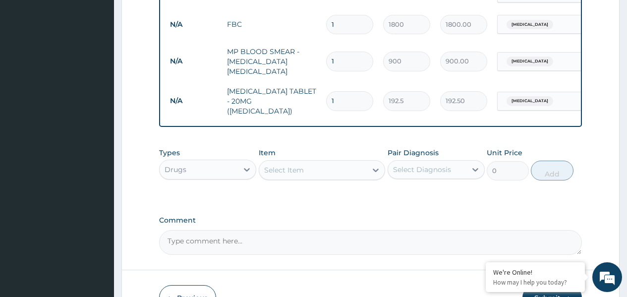
click at [357, 91] on input "1" at bounding box center [349, 100] width 47 height 19
type input "0.00"
type input "3"
type input "577.50"
type input "30"
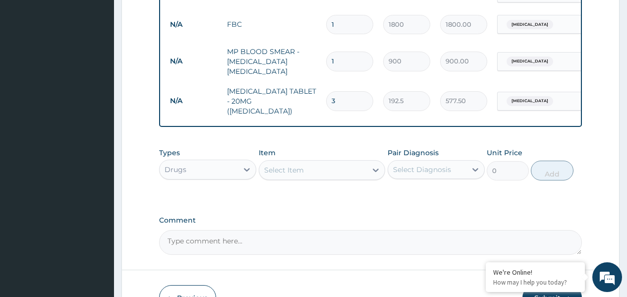
type input "5775.00"
type input "30"
click at [311, 162] on div "Select Item" at bounding box center [313, 170] width 108 height 16
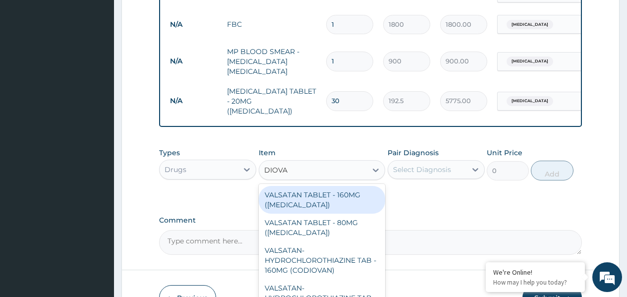
type input "DIOVAN"
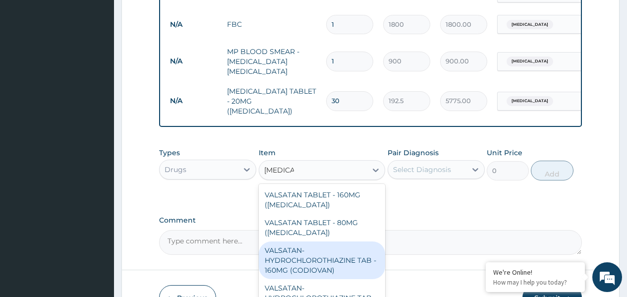
click at [295, 241] on div "VALSATAN-HYDROCHLOROTHIAZINE TAB - 160MG (CODIOVAN)" at bounding box center [322, 260] width 127 height 38
type input "224"
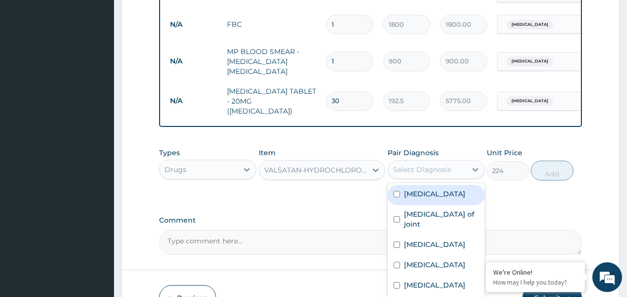
click at [436, 164] on div "Select Diagnosis" at bounding box center [422, 169] width 58 height 10
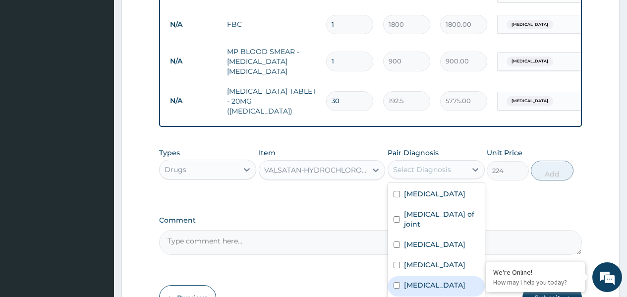
click at [426, 280] on label "Renal hypertension" at bounding box center [434, 285] width 61 height 10
checkbox input "true"
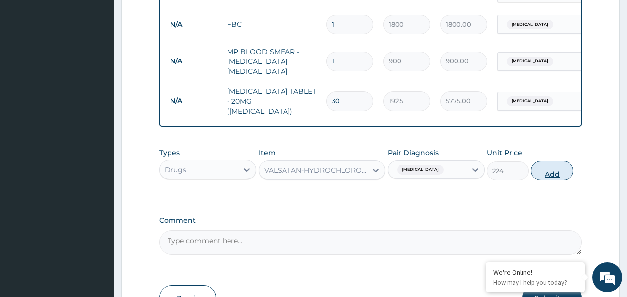
click at [543, 160] on button "Add" at bounding box center [551, 170] width 42 height 20
type input "0"
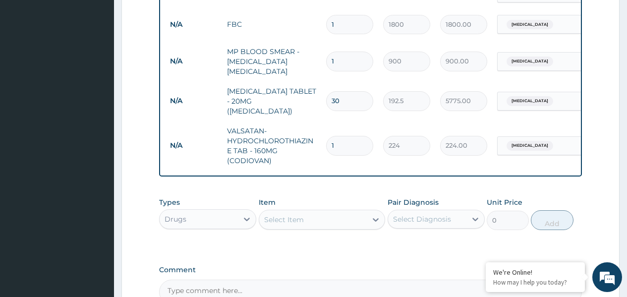
click at [340, 136] on input "1" at bounding box center [349, 145] width 47 height 19
type input "0.00"
type input "3"
type input "672.00"
type input "30"
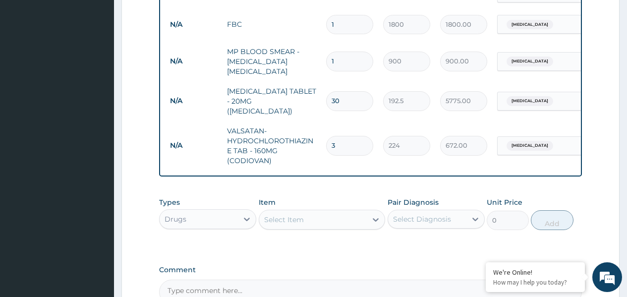
type input "6720.00"
type input "30"
click at [273, 214] on div "Select Item" at bounding box center [284, 219] width 40 height 10
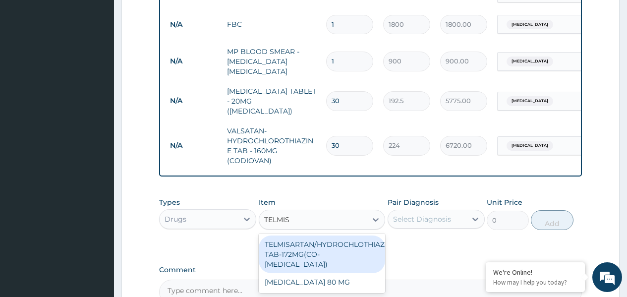
type input "TELMISA"
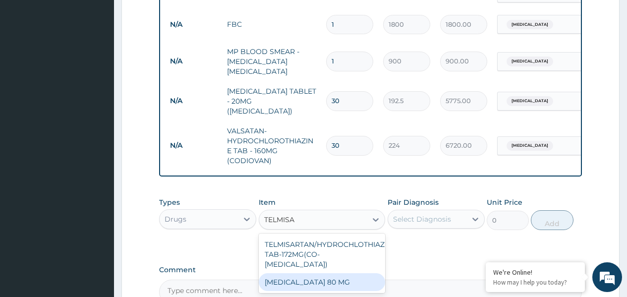
click at [320, 273] on div "TELMISARTAN 80 MG" at bounding box center [322, 282] width 127 height 18
type input "250"
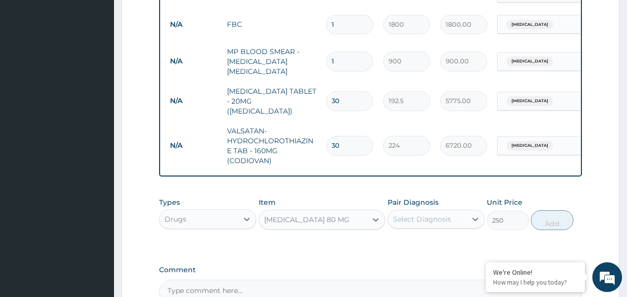
click at [443, 214] on div "Select Diagnosis" at bounding box center [422, 219] width 58 height 10
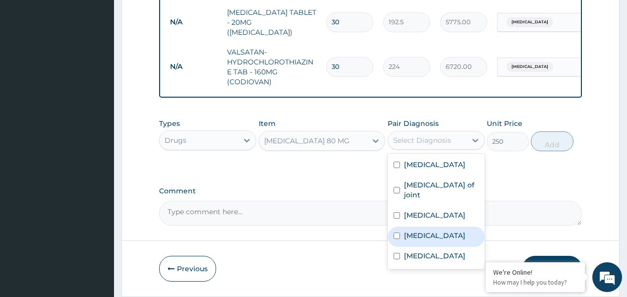
scroll to position [645, 0]
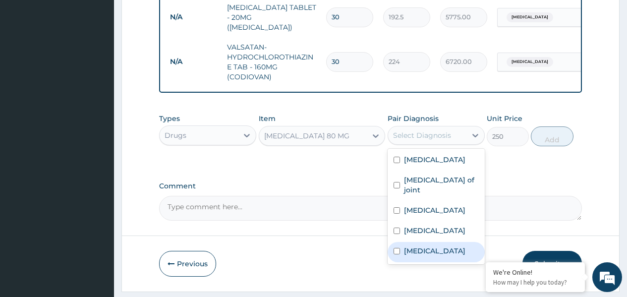
click at [461, 246] on label "Renal hypertension" at bounding box center [434, 251] width 61 height 10
checkbox input "true"
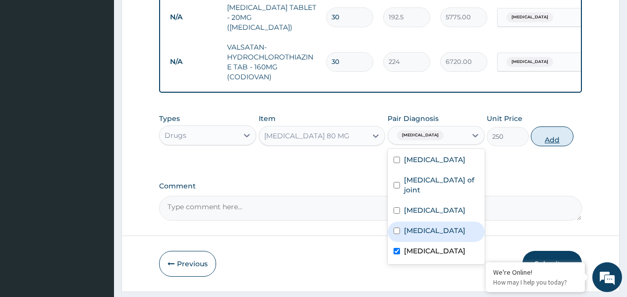
click at [547, 126] on button "Add" at bounding box center [551, 136] width 42 height 20
type input "0"
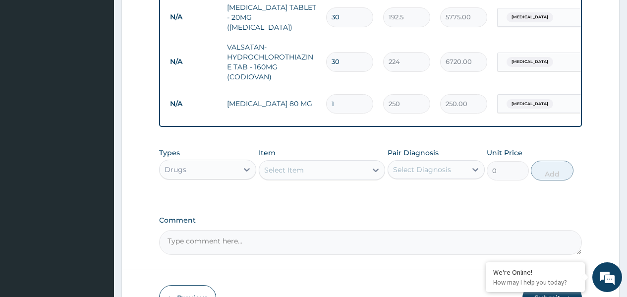
click at [335, 94] on input "1" at bounding box center [349, 103] width 47 height 19
type input "0.00"
type input "3"
type input "750.00"
type input "30"
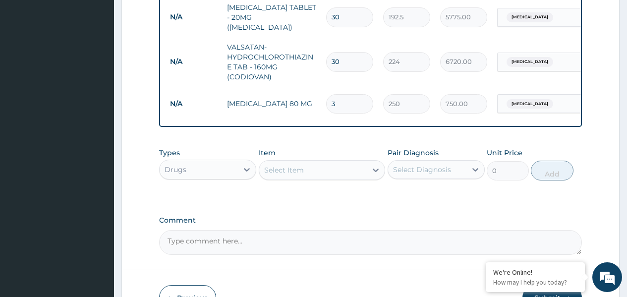
type input "7500.00"
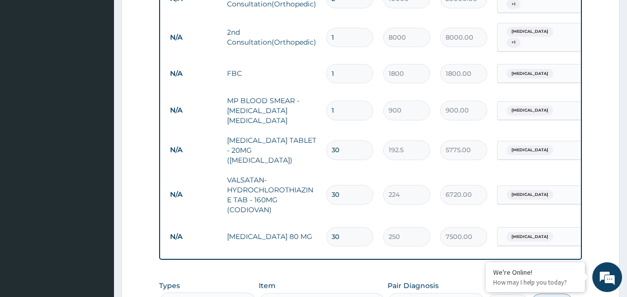
scroll to position [496, 0]
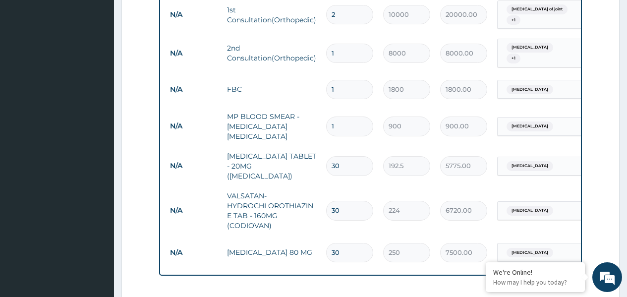
type input "30"
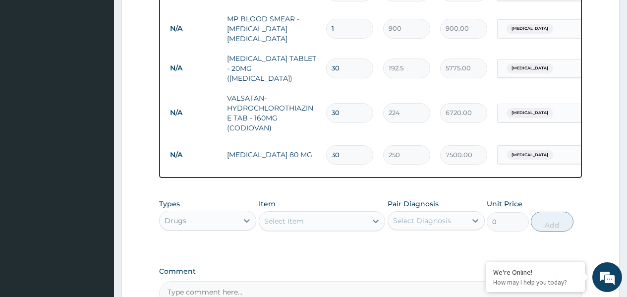
scroll to position [595, 0]
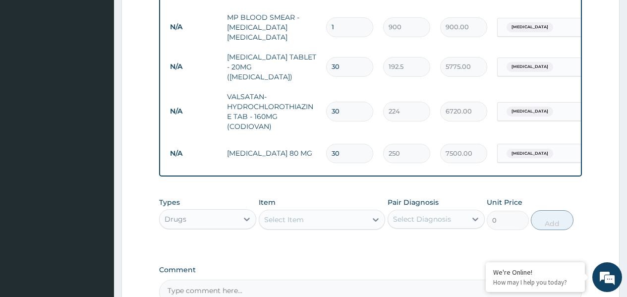
click at [281, 211] on div "Select Item" at bounding box center [313, 219] width 108 height 16
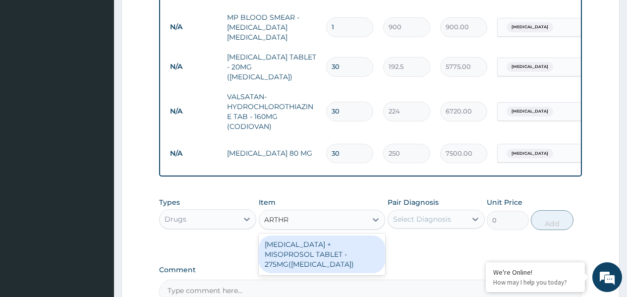
type input "ARTHRO"
click at [340, 235] on div "DICLOFENAC + MISOPROSOL TABLET - 275MG(ARTHROTEC)" at bounding box center [322, 254] width 127 height 38
type input "122.5"
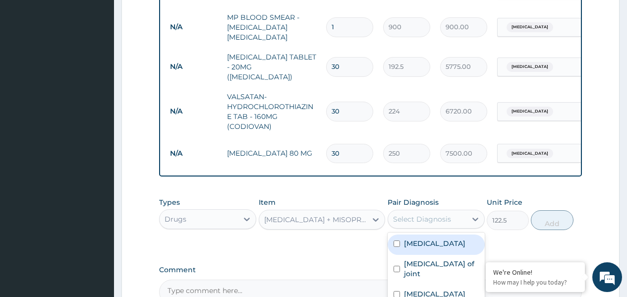
click at [425, 214] on div "Select Diagnosis" at bounding box center [422, 219] width 58 height 10
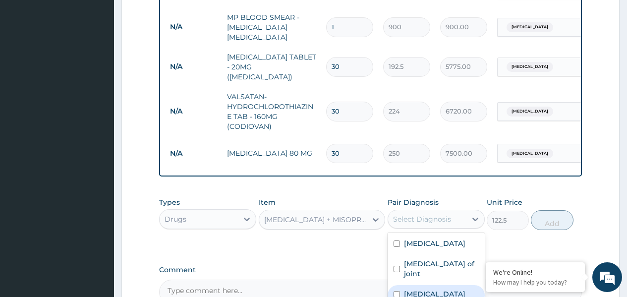
click at [430, 289] on label "Lumbar spondylosis" at bounding box center [434, 294] width 61 height 10
checkbox input "true"
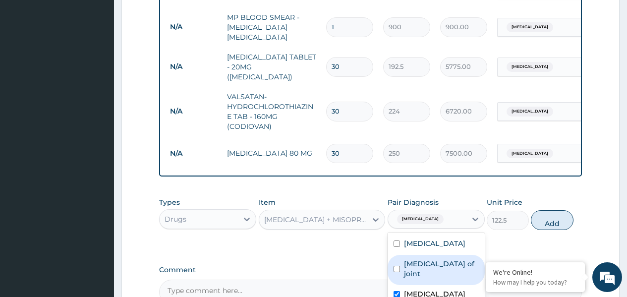
click at [431, 259] on label "Dislocation of joint" at bounding box center [441, 269] width 75 height 20
checkbox input "true"
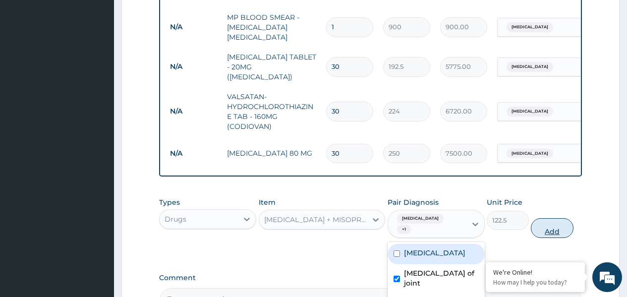
click at [553, 218] on button "Add" at bounding box center [551, 228] width 42 height 20
type input "0"
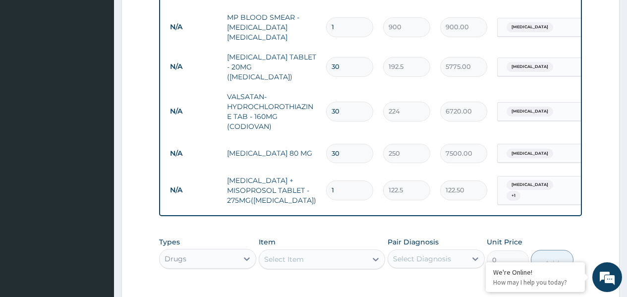
click at [343, 180] on input "1" at bounding box center [349, 189] width 47 height 19
type input "0.00"
type input "1"
type input "122.50"
type input "14"
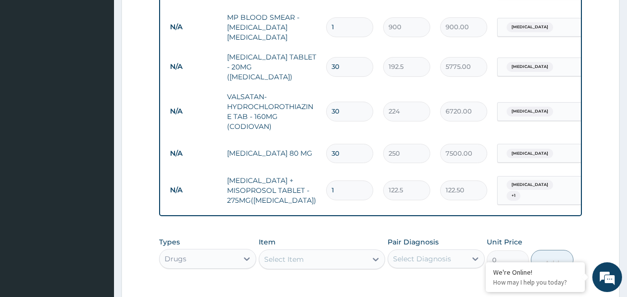
type input "1715.00"
type input "14"
click at [328, 251] on div "Select Item" at bounding box center [313, 259] width 108 height 16
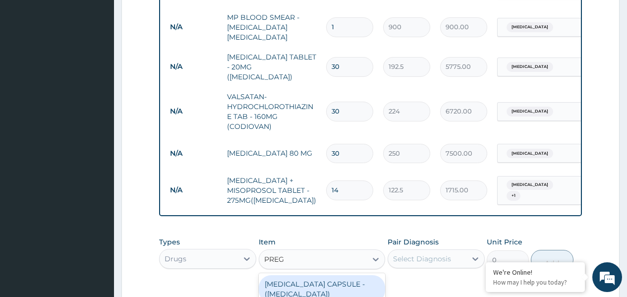
type input "PREGA"
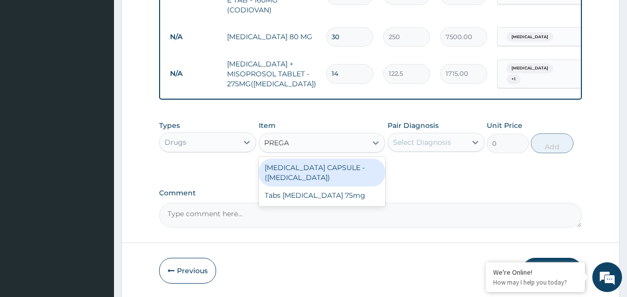
scroll to position [719, 0]
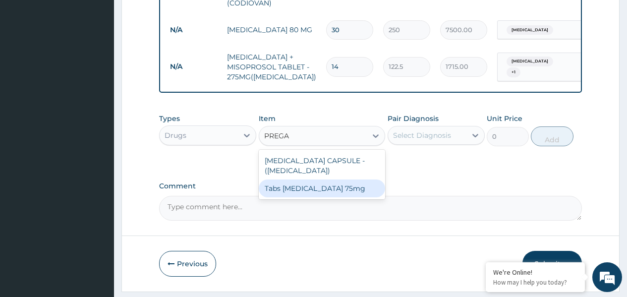
click at [312, 179] on div "Tabs Pregabalin 75mg" at bounding box center [322, 188] width 127 height 18
type input "250"
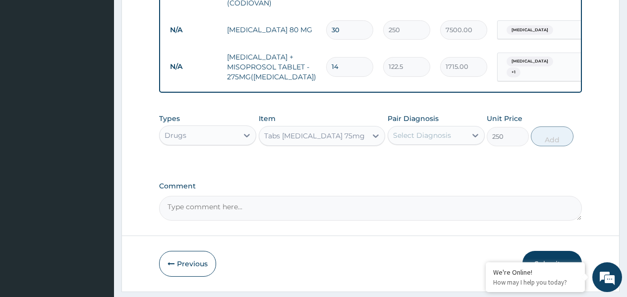
click at [431, 130] on div "Select Diagnosis" at bounding box center [422, 135] width 58 height 10
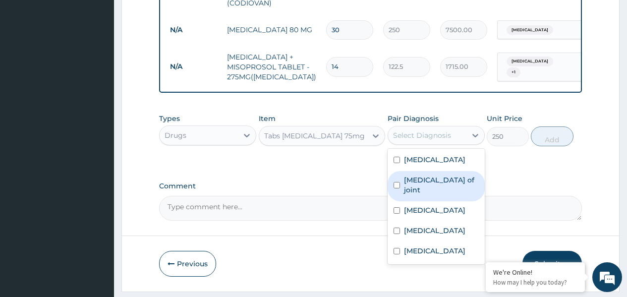
click at [420, 175] on label "Dislocation of joint" at bounding box center [441, 185] width 75 height 20
checkbox input "true"
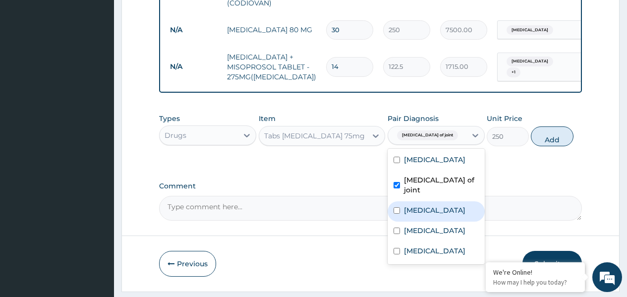
click at [413, 205] on label "Lumbar spondylosis" at bounding box center [434, 210] width 61 height 10
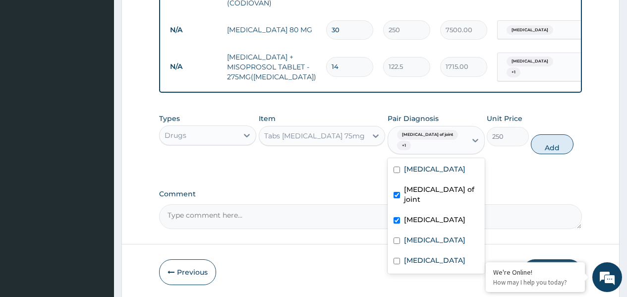
checkbox input "true"
click at [539, 134] on button "Add" at bounding box center [551, 144] width 42 height 20
type input "0"
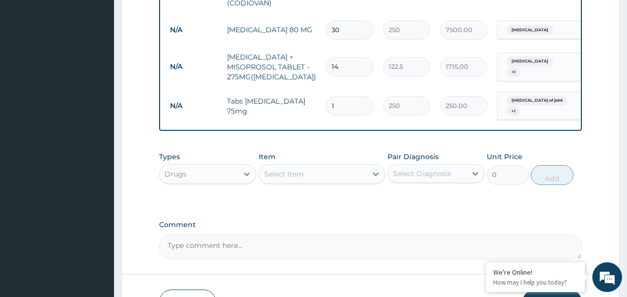
click at [348, 96] on input "1" at bounding box center [349, 105] width 47 height 19
type input "14"
type input "3500.00"
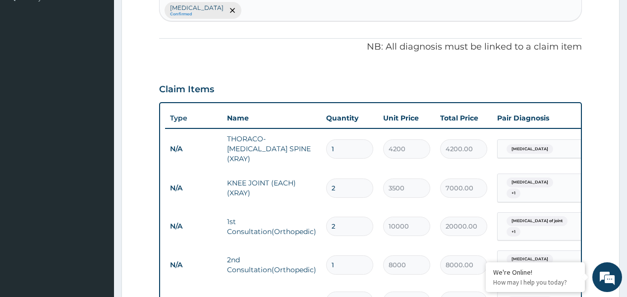
scroll to position [273, 0]
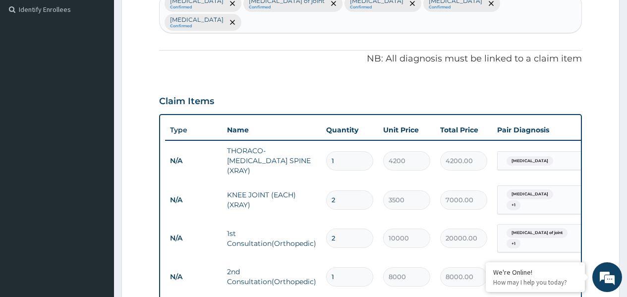
type input "14"
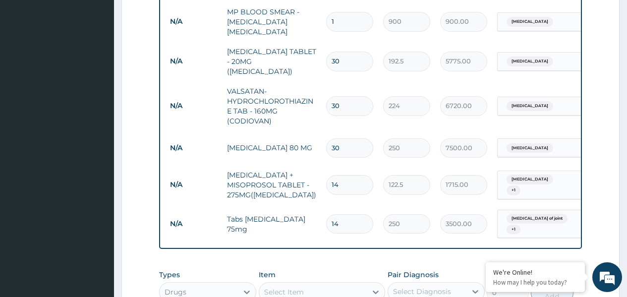
scroll to position [719, 0]
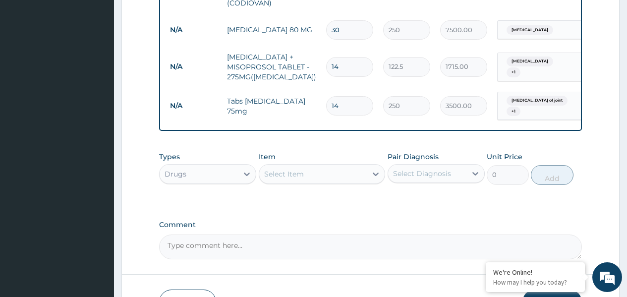
click at [275, 169] on div "Select Item" at bounding box center [284, 174] width 40 height 10
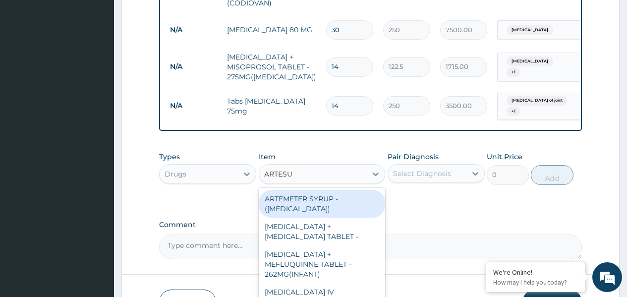
type input "ARTESUN"
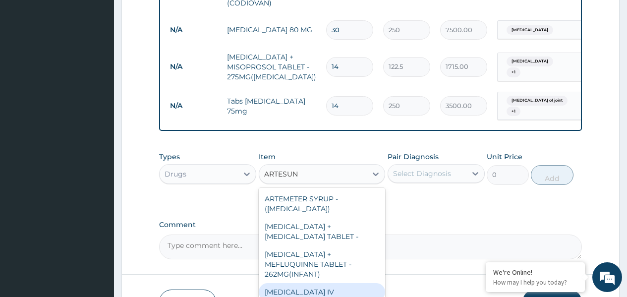
click at [314, 283] on div "ARTESUNATE IV" at bounding box center [322, 292] width 127 height 18
type input "1295"
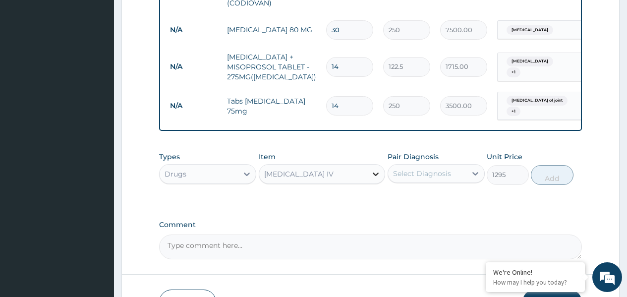
click at [380, 169] on icon at bounding box center [375, 174] width 10 height 10
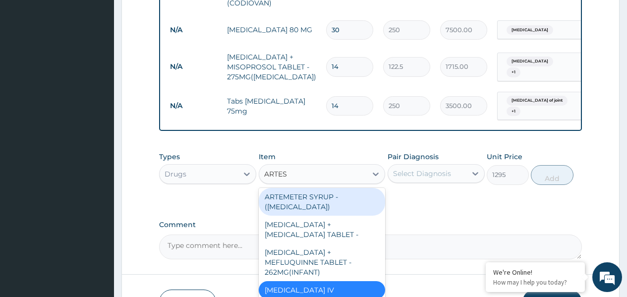
scroll to position [2, 0]
type input "ARTESUNA"
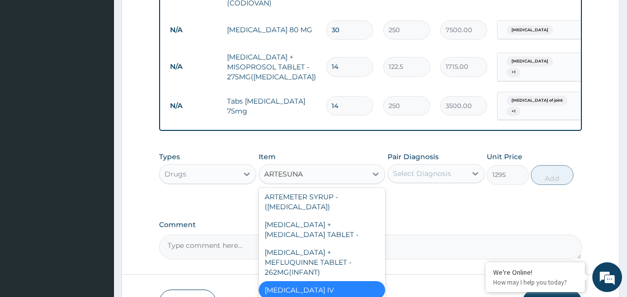
type input "4500"
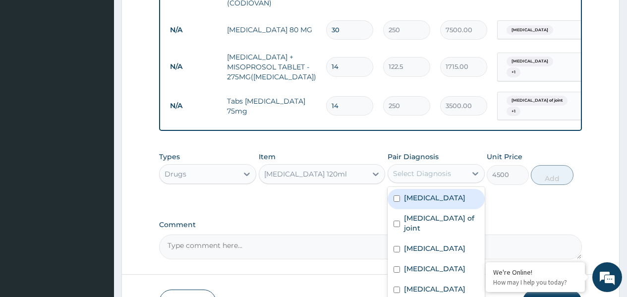
click at [434, 168] on div "Select Diagnosis" at bounding box center [422, 173] width 58 height 10
click at [430, 189] on div "Malaria" at bounding box center [435, 199] width 97 height 20
checkbox input "true"
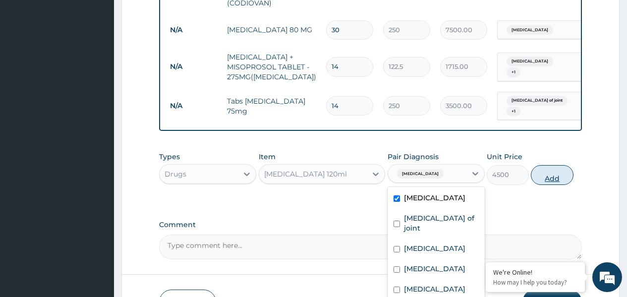
click at [552, 165] on button "Add" at bounding box center [551, 175] width 42 height 20
type input "0"
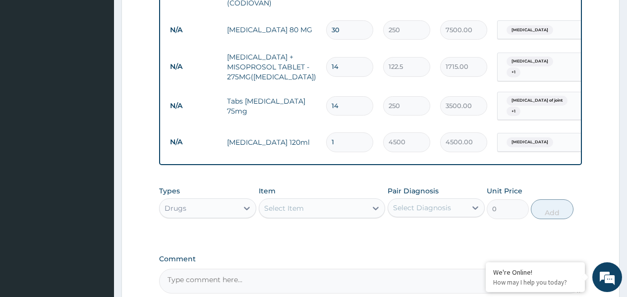
click at [346, 132] on input "1" at bounding box center [349, 141] width 47 height 19
type input "0.00"
type input "3"
type input "13500.00"
type input "3"
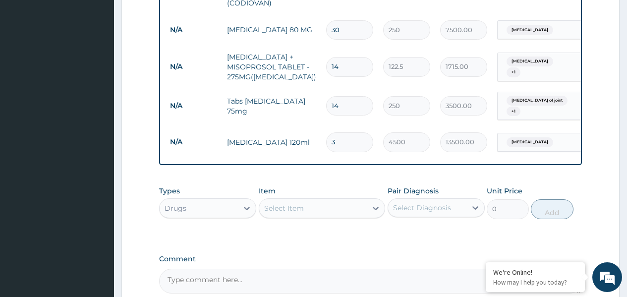
click at [300, 203] on div "Select Item" at bounding box center [284, 208] width 40 height 10
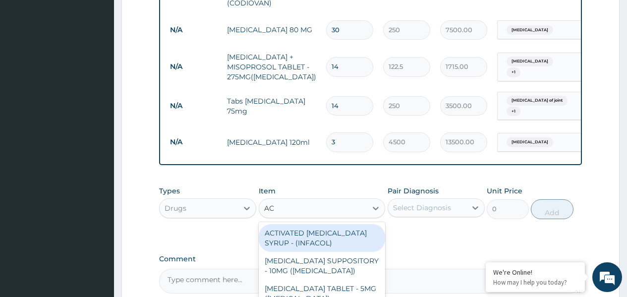
type input "A"
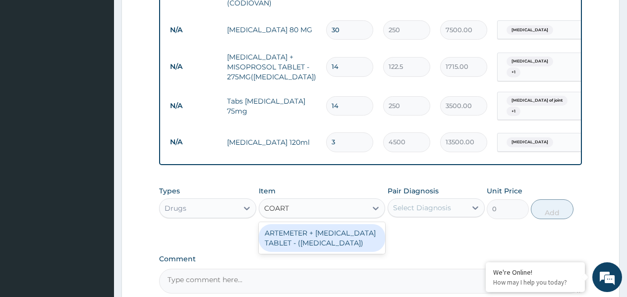
type input "COARTE"
click at [330, 224] on div "ARTEMETER + LUMEFANTRINE TABLET - (COARTEM)" at bounding box center [322, 238] width 127 height 28
type input "66.5"
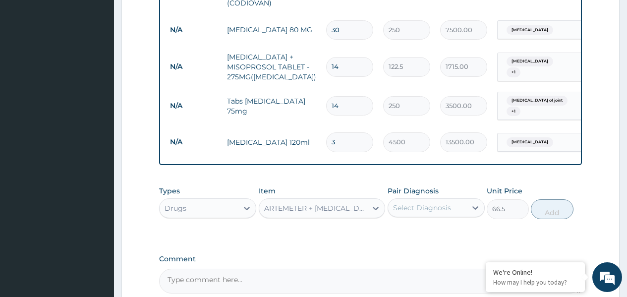
click at [425, 203] on div "Select Diagnosis" at bounding box center [422, 208] width 58 height 10
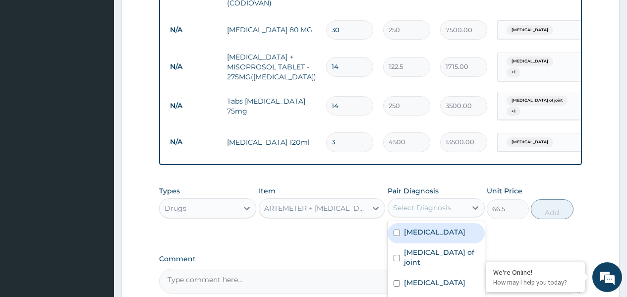
click at [430, 223] on div "Malaria" at bounding box center [435, 233] width 97 height 20
checkbox input "true"
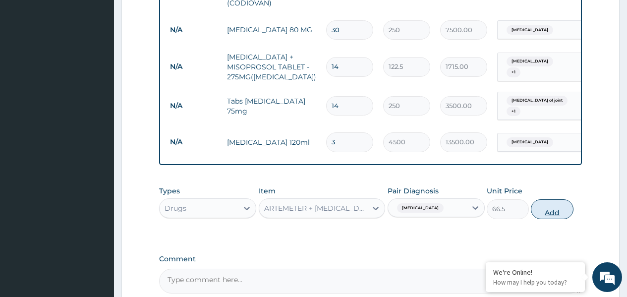
click at [551, 199] on button "Add" at bounding box center [551, 209] width 42 height 20
type input "0"
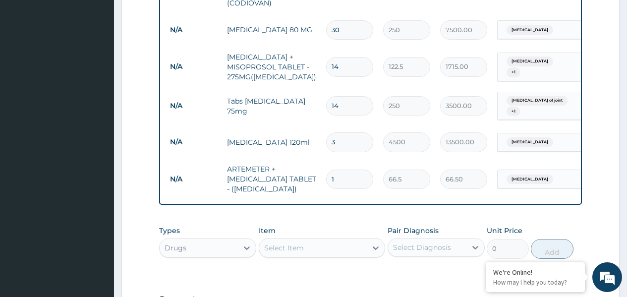
click at [340, 169] on input "1" at bounding box center [349, 178] width 47 height 19
type input "0.00"
type input "2"
type input "133.00"
type input "24"
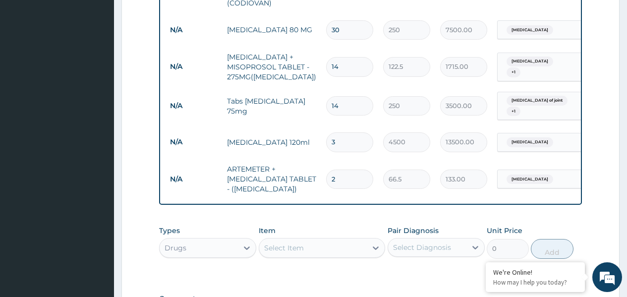
type input "1596.00"
type input "24"
click at [276, 243] on div "Select Item" at bounding box center [284, 248] width 40 height 10
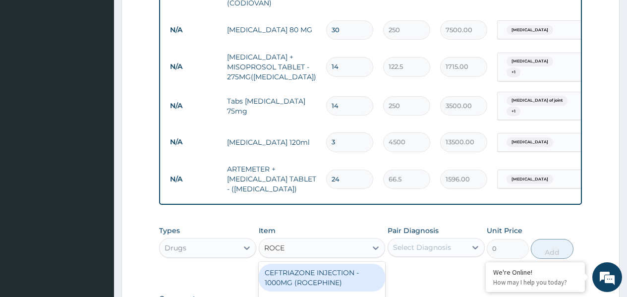
type input "ROCEP"
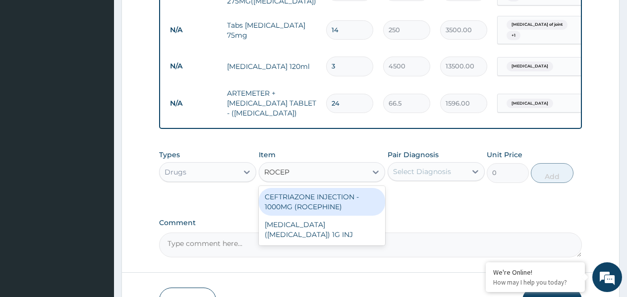
scroll to position [818, 0]
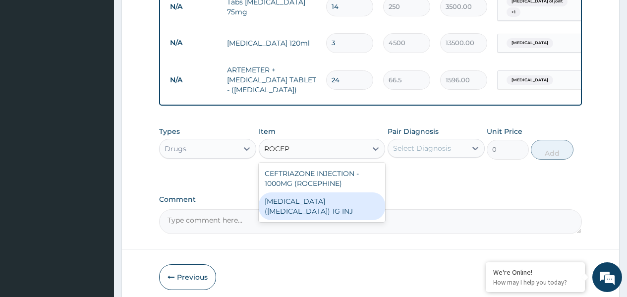
click at [330, 192] on div "ROCEPHIN (CEFTRIAXONE) 1G INJ" at bounding box center [322, 206] width 127 height 28
type input "9500"
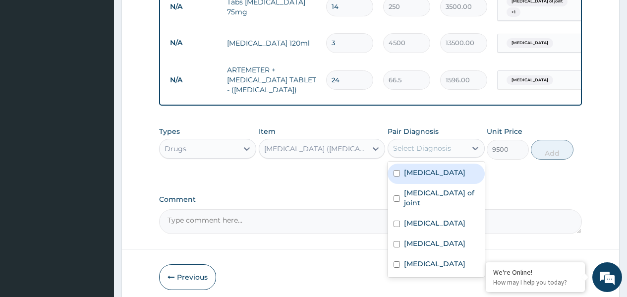
click at [407, 143] on div "Select Diagnosis" at bounding box center [422, 148] width 58 height 10
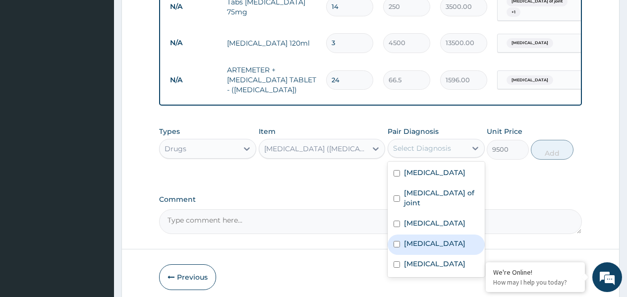
click at [415, 238] on label "Sepsis" at bounding box center [434, 243] width 61 height 10
checkbox input "true"
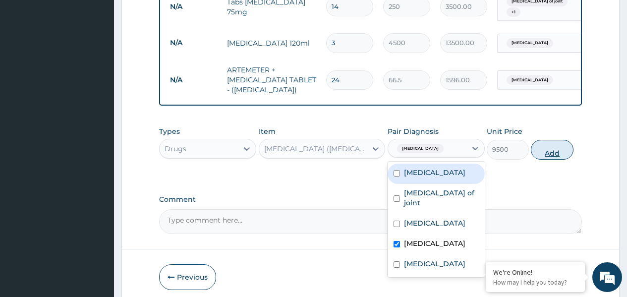
click at [543, 140] on button "Add" at bounding box center [551, 150] width 42 height 20
type input "0"
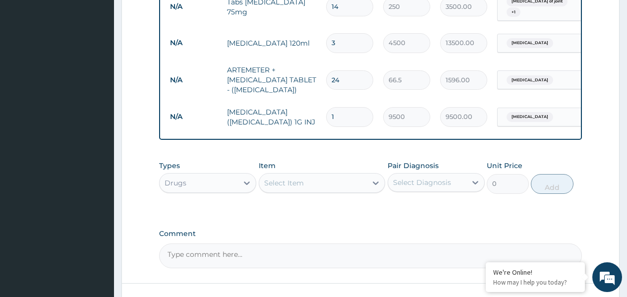
click at [339, 107] on input "1" at bounding box center [349, 116] width 47 height 19
type input "0.00"
type input "3"
type input "28500.00"
type input "3"
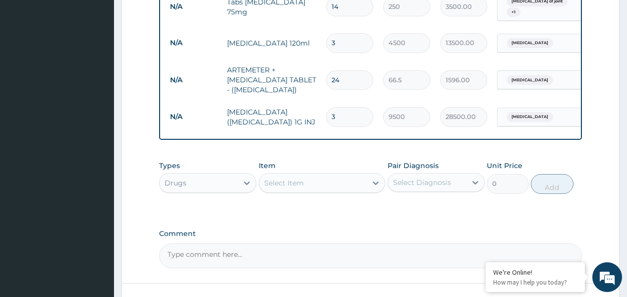
click at [295, 175] on div "Select Item" at bounding box center [313, 183] width 108 height 16
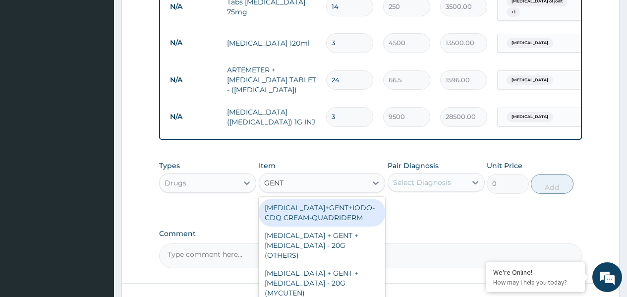
type input "GENTA"
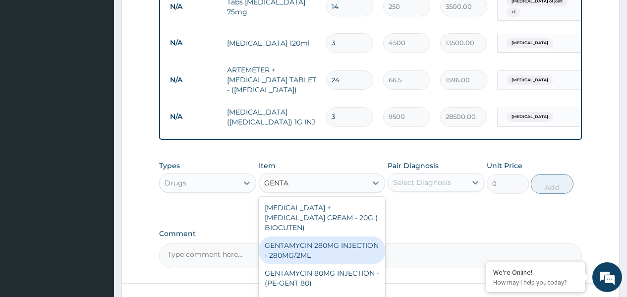
click at [314, 236] on div "GENTAMYCIN 280MG INJECTION - 280MG/2ML" at bounding box center [322, 250] width 127 height 28
type input "175"
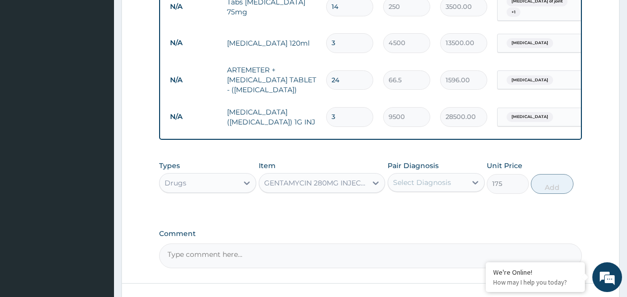
click at [452, 173] on div "Select Diagnosis" at bounding box center [435, 182] width 97 height 19
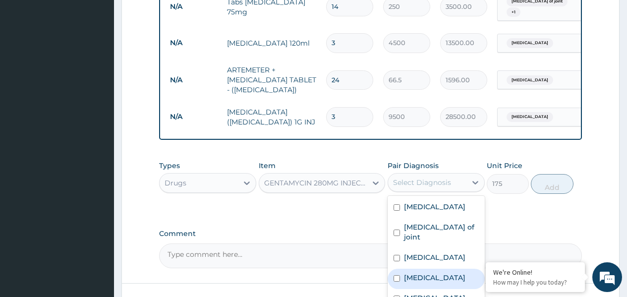
click at [422, 272] on label "Sepsis" at bounding box center [434, 277] width 61 height 10
checkbox input "true"
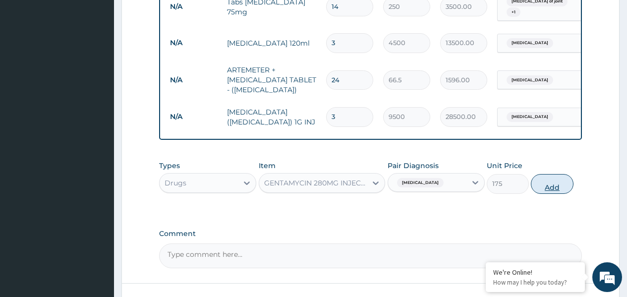
click at [554, 174] on button "Add" at bounding box center [551, 184] width 42 height 20
type input "0"
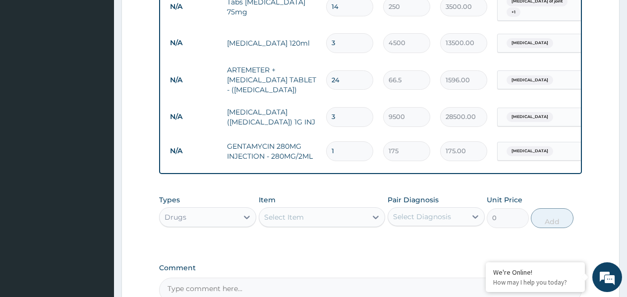
click at [336, 141] on input "1" at bounding box center [349, 150] width 47 height 19
type input "0.00"
type input "3"
type input "525.00"
type input "3"
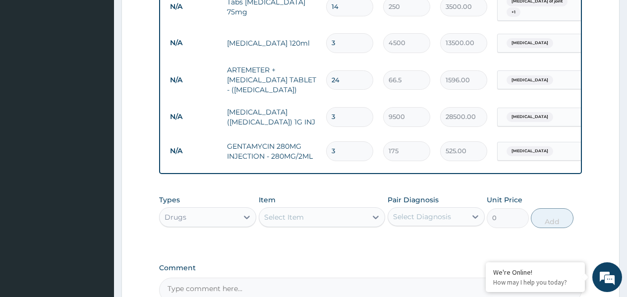
click at [292, 209] on div "Select Item" at bounding box center [313, 217] width 108 height 16
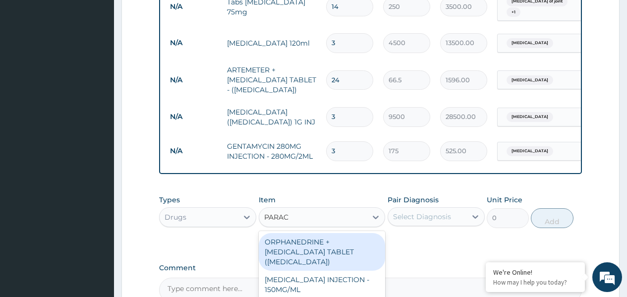
type input "PARACE"
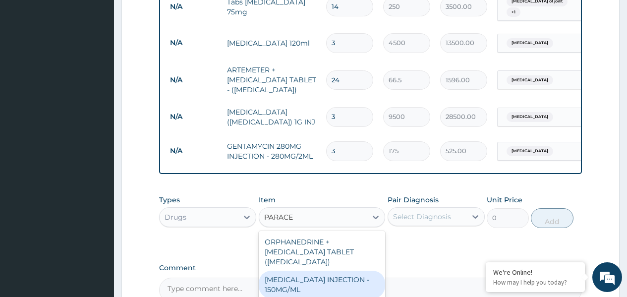
click at [333, 270] on div "PARACETAMOL INJECTION - 150MG/ML" at bounding box center [322, 284] width 127 height 28
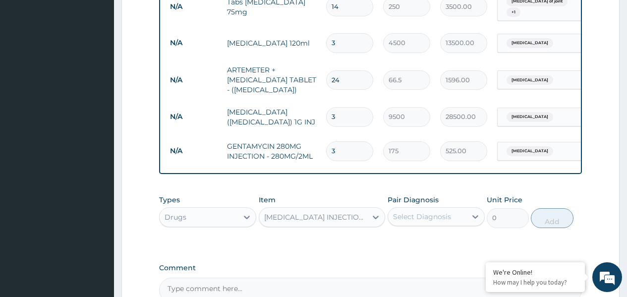
type input "315"
click at [443, 211] on div "Select Diagnosis" at bounding box center [422, 216] width 58 height 10
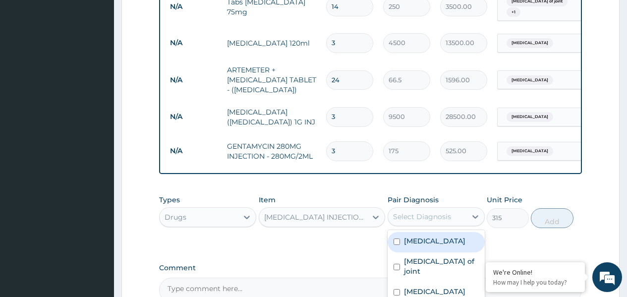
click at [422, 236] on label "Malaria" at bounding box center [434, 241] width 61 height 10
checkbox input "true"
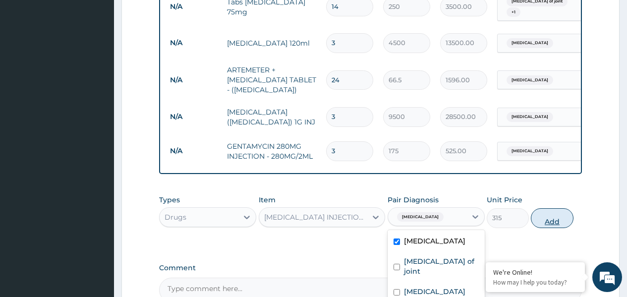
click at [566, 208] on button "Add" at bounding box center [551, 218] width 42 height 20
type input "0"
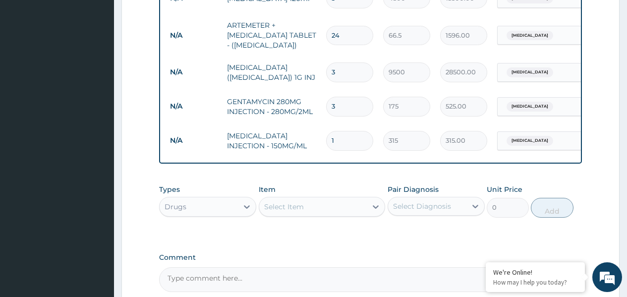
scroll to position [917, 0]
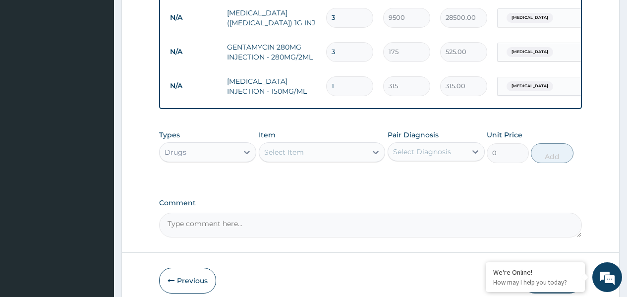
click at [283, 147] on div "Select Item" at bounding box center [284, 152] width 40 height 10
click at [278, 147] on div "Select Item" at bounding box center [284, 152] width 40 height 10
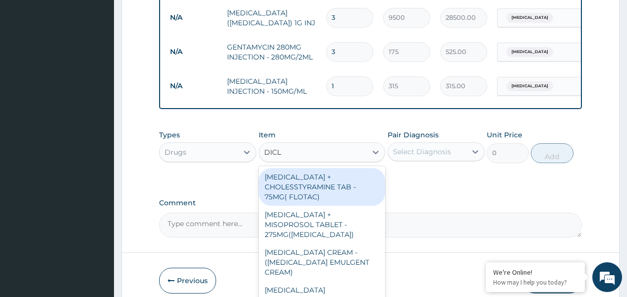
type input "DICLO"
click at [294, 168] on div "DICLOFENAC + CHOLESSTYRAMINE TAB - 75MG( FLOTAC)" at bounding box center [322, 187] width 127 height 38
type input "140"
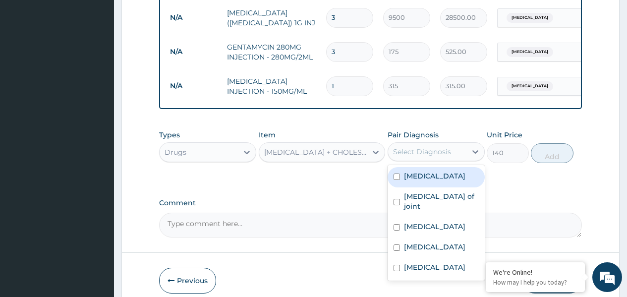
click at [423, 144] on div "Select Diagnosis" at bounding box center [427, 152] width 78 height 16
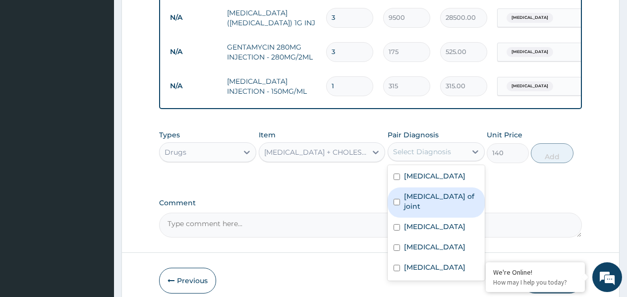
click at [429, 191] on label "Dislocation of joint" at bounding box center [441, 201] width 75 height 20
checkbox input "true"
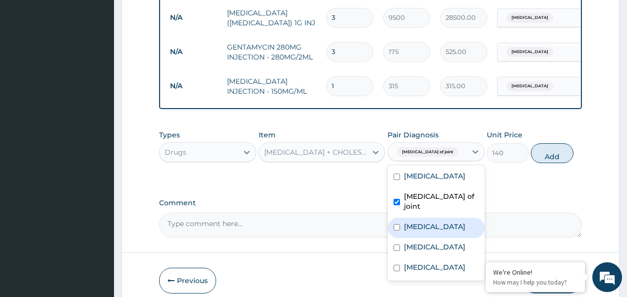
click at [428, 217] on div "Lumbar spondylosis" at bounding box center [435, 227] width 97 height 20
checkbox input "true"
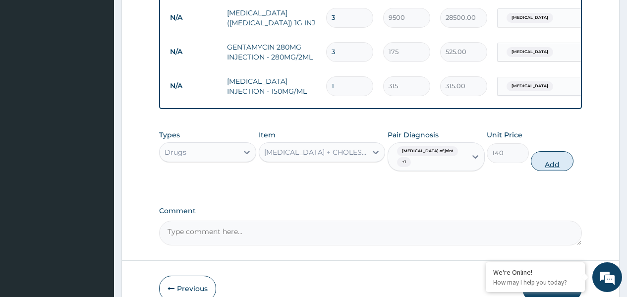
click at [545, 151] on button "Add" at bounding box center [551, 161] width 42 height 20
type input "0"
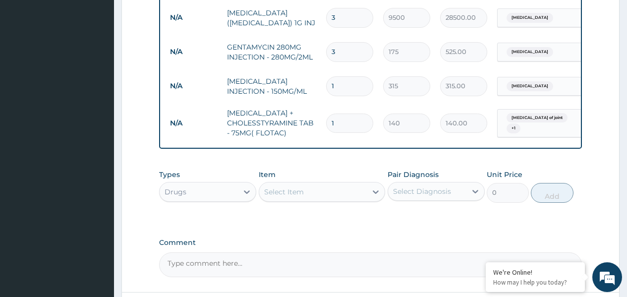
click at [343, 113] on input "1" at bounding box center [349, 122] width 47 height 19
type input "14"
type input "1960.00"
type input "14"
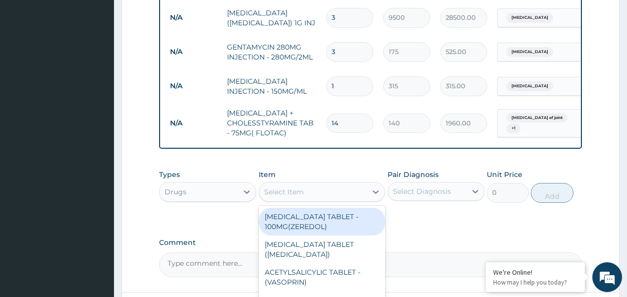
click at [282, 187] on div "Select Item" at bounding box center [284, 192] width 40 height 10
type input "CIPRO"
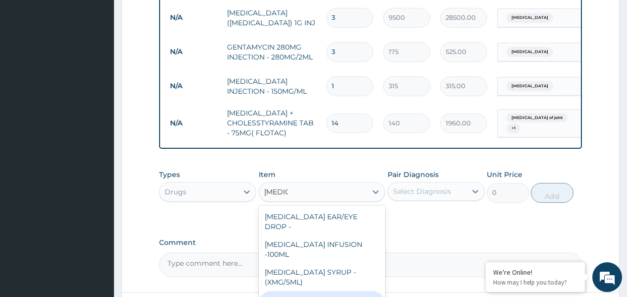
type input "105"
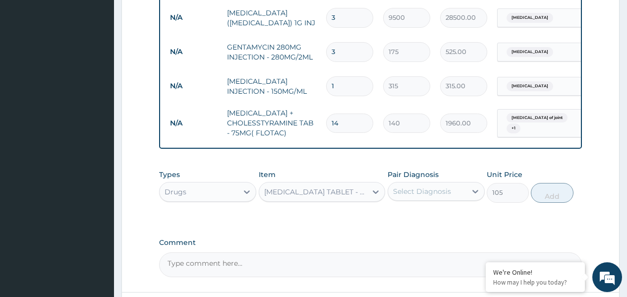
click at [362, 182] on div "CIPROFLOXACIN TABLET - 500MG" at bounding box center [322, 192] width 127 height 20
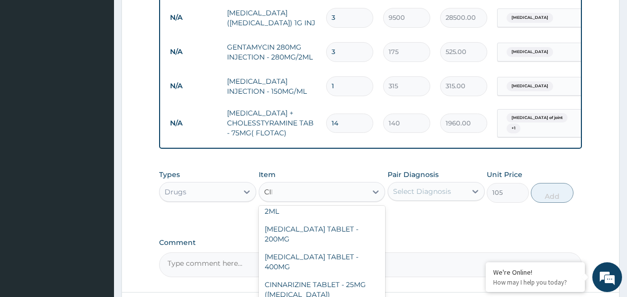
scroll to position [0, 0]
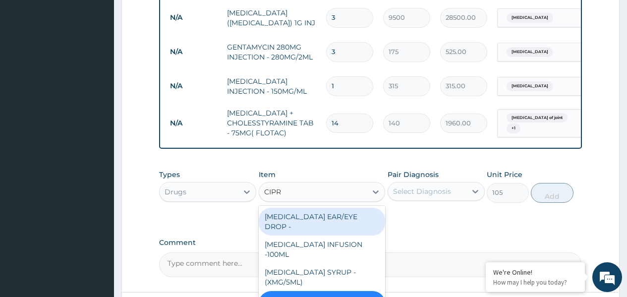
type input "CIPRO"
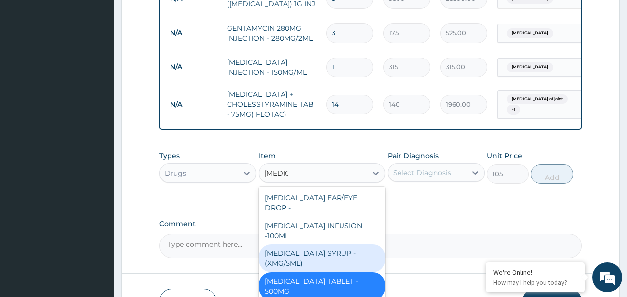
scroll to position [966, 0]
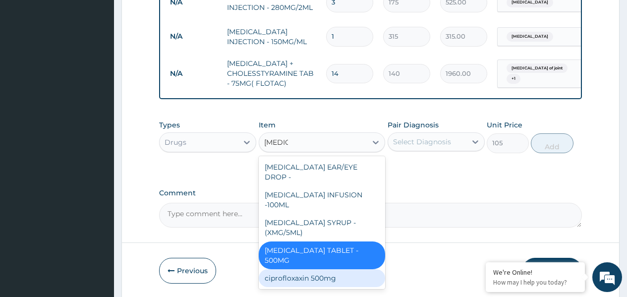
click at [331, 269] on div "ciprofloxaxin 500mg" at bounding box center [322, 278] width 127 height 18
type input "450"
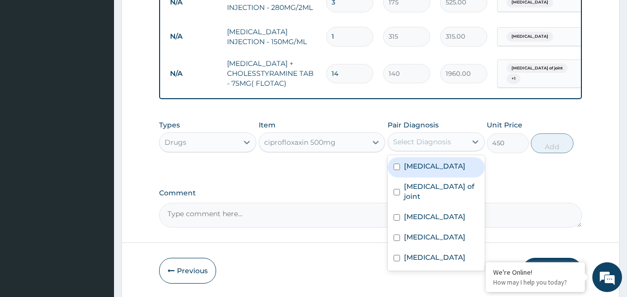
click at [434, 137] on div "Select Diagnosis" at bounding box center [422, 142] width 58 height 10
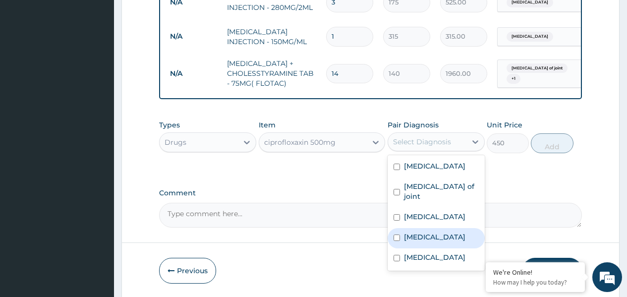
click at [423, 228] on div "Sepsis" at bounding box center [435, 238] width 97 height 20
checkbox input "true"
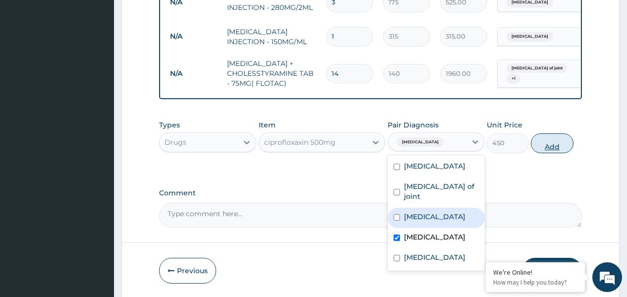
click at [540, 133] on button "Add" at bounding box center [551, 143] width 42 height 20
type input "0"
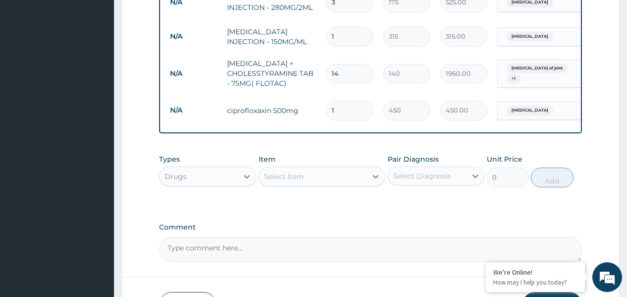
click at [334, 101] on input "1" at bounding box center [349, 110] width 47 height 19
type input "14"
type input "6300.00"
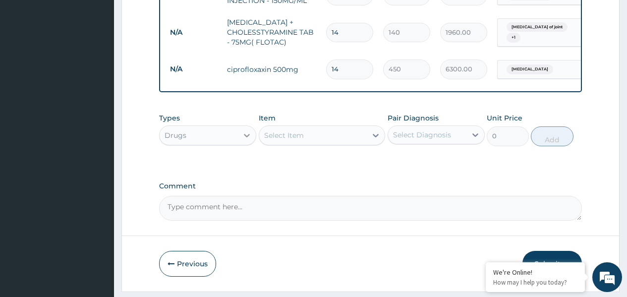
type input "14"
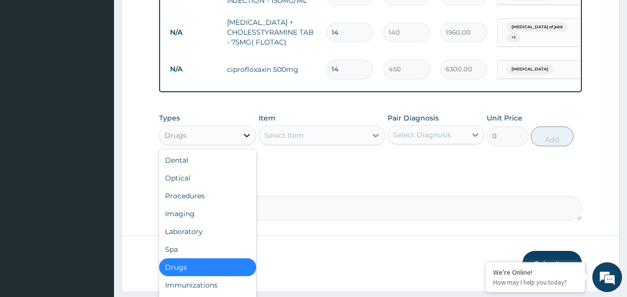
click at [244, 130] on icon at bounding box center [247, 135] width 10 height 10
click at [194, 187] on div "Procedures" at bounding box center [207, 196] width 97 height 18
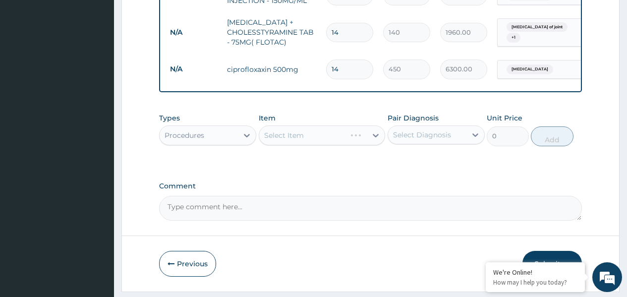
click at [277, 125] on div "Select Item" at bounding box center [322, 135] width 127 height 20
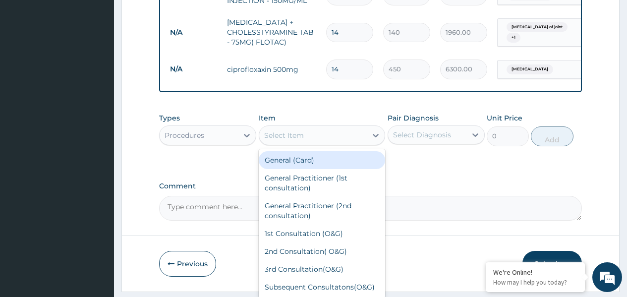
click at [277, 127] on div "Select Item" at bounding box center [313, 135] width 108 height 16
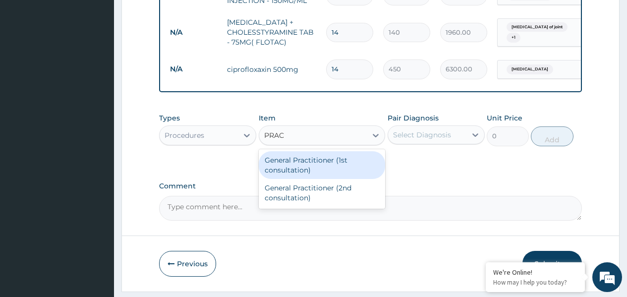
type input "PRACT"
click at [298, 151] on div "General Practitioner (1st consultation)" at bounding box center [322, 165] width 127 height 28
type input "1500"
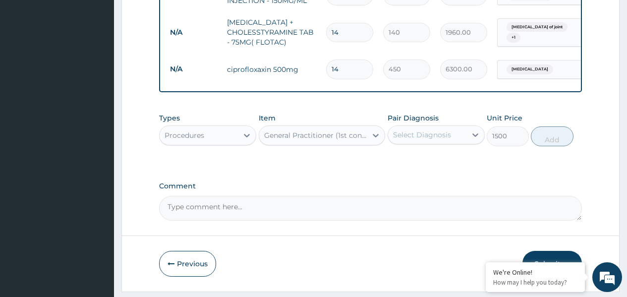
click at [409, 127] on div "Select Diagnosis" at bounding box center [427, 135] width 78 height 16
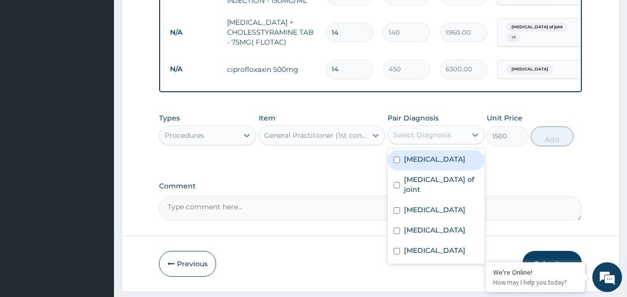
click at [414, 150] on div "Malaria" at bounding box center [435, 160] width 97 height 20
checkbox input "true"
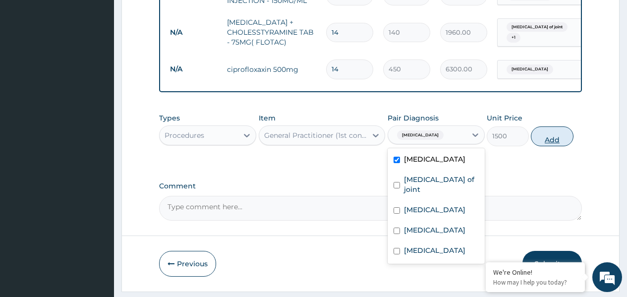
click at [544, 126] on button "Add" at bounding box center [551, 136] width 42 height 20
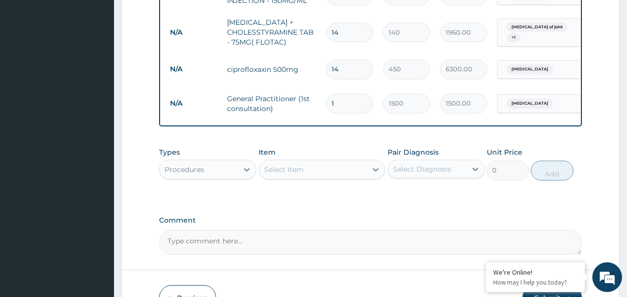
click at [289, 164] on div "Select Item" at bounding box center [284, 169] width 40 height 10
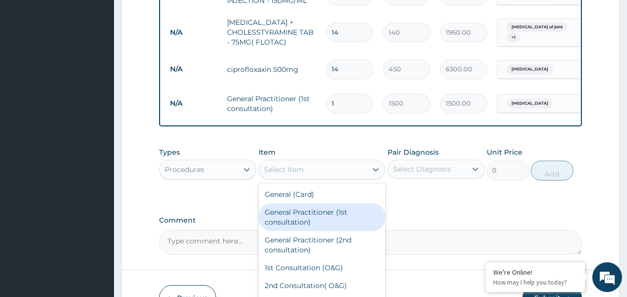
click at [319, 203] on div "General Practitioner (1st consultation)" at bounding box center [322, 217] width 127 height 28
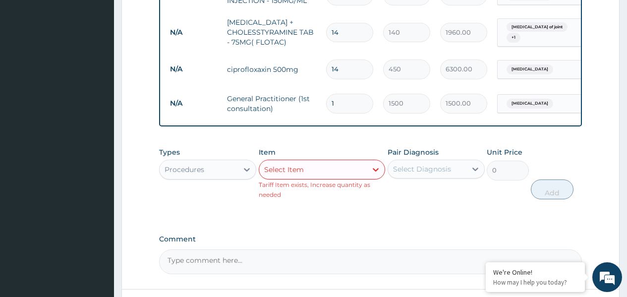
click at [338, 161] on div "Select Item" at bounding box center [313, 169] width 108 height 16
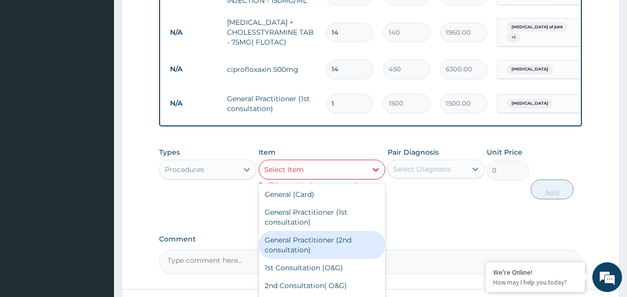
click at [331, 231] on div "General Practitioner (2nd consultation)" at bounding box center [322, 245] width 127 height 28
type input "800"
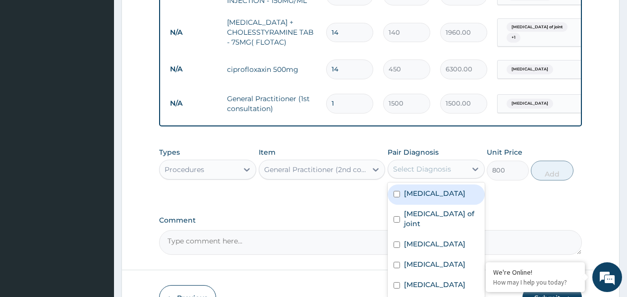
click at [463, 161] on div "Select Diagnosis" at bounding box center [427, 169] width 78 height 16
click at [414, 188] on label "Malaria" at bounding box center [434, 193] width 61 height 10
checkbox input "true"
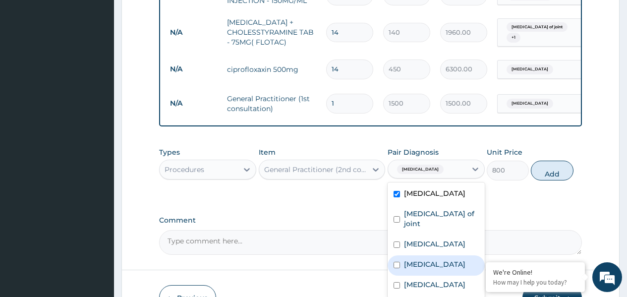
click at [406, 259] on label "Sepsis" at bounding box center [434, 264] width 61 height 10
checkbox input "true"
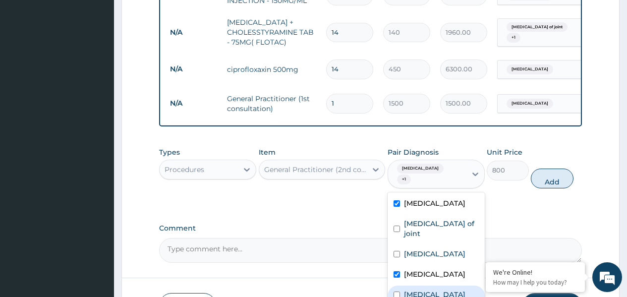
click at [397, 291] on input "checkbox" at bounding box center [396, 294] width 6 height 6
checkbox input "true"
click at [545, 168] on button "Add" at bounding box center [551, 178] width 42 height 20
type input "0"
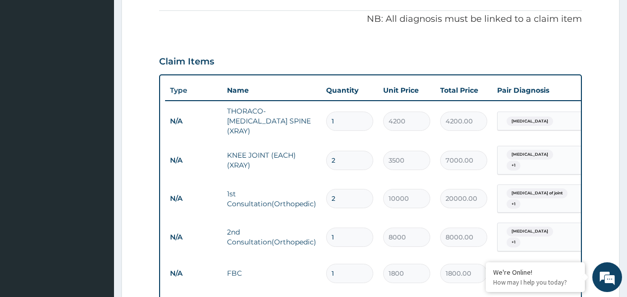
scroll to position [0, 0]
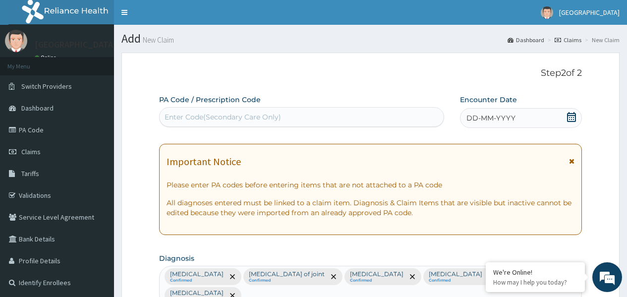
click at [570, 121] on icon at bounding box center [571, 117] width 9 height 10
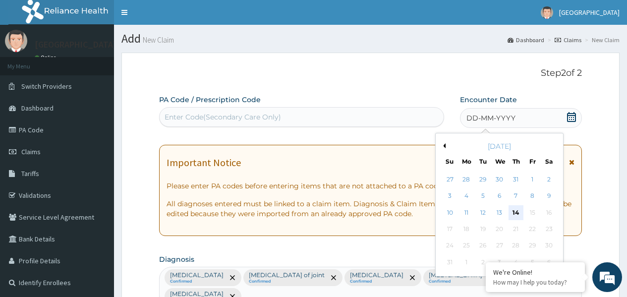
click at [515, 214] on div "14" at bounding box center [515, 212] width 15 height 15
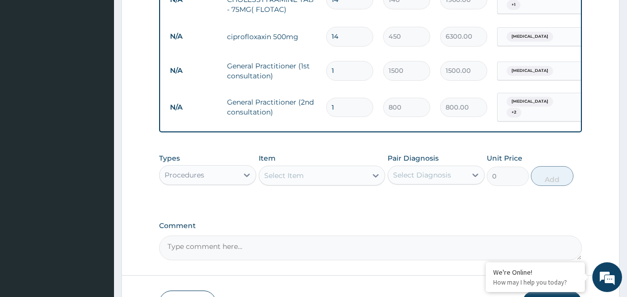
scroll to position [1076, 0]
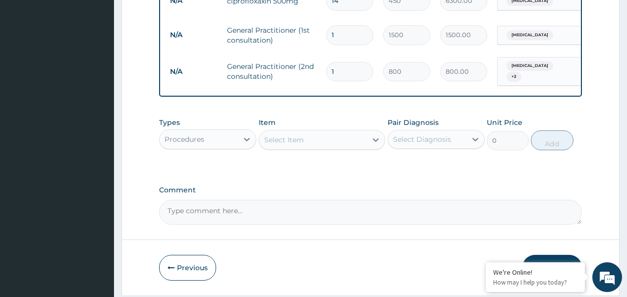
click at [534, 255] on button "Submit" at bounding box center [551, 268] width 59 height 26
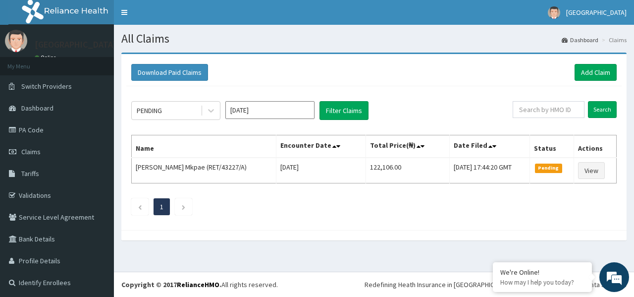
scroll to position [1, 0]
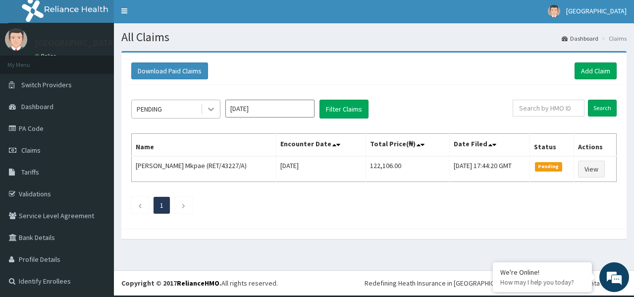
click at [206, 108] on icon at bounding box center [211, 109] width 10 height 10
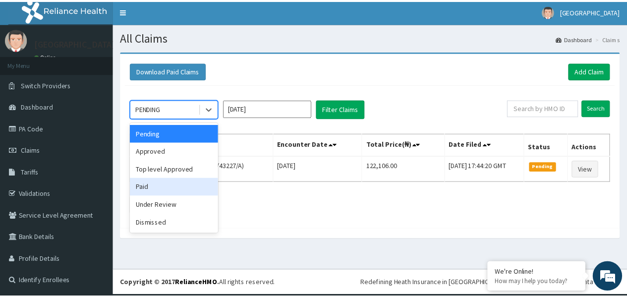
scroll to position [0, 0]
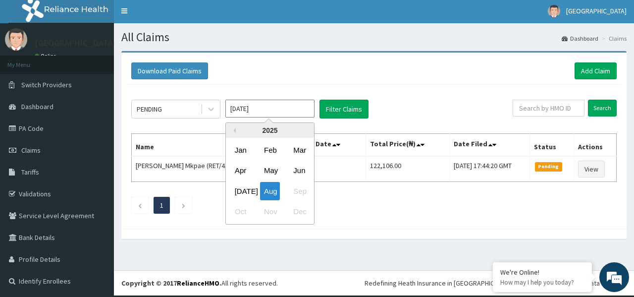
click at [262, 107] on input "[DATE]" at bounding box center [269, 109] width 89 height 18
click at [272, 171] on div "May" at bounding box center [270, 170] width 20 height 18
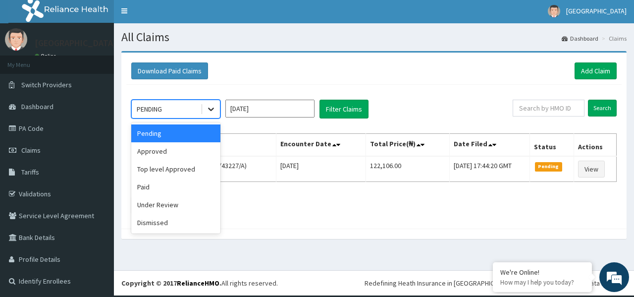
click at [211, 106] on icon at bounding box center [211, 109] width 10 height 10
click at [171, 172] on div "Top level Approved" at bounding box center [175, 169] width 89 height 18
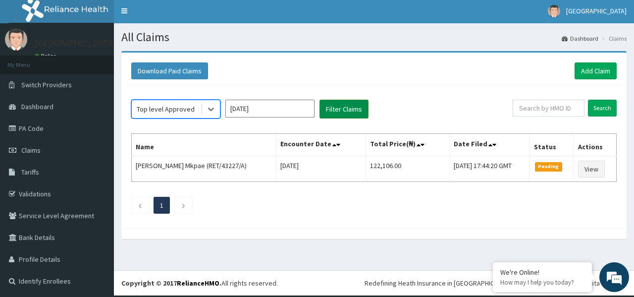
click at [349, 109] on button "Filter Claims" at bounding box center [343, 109] width 49 height 19
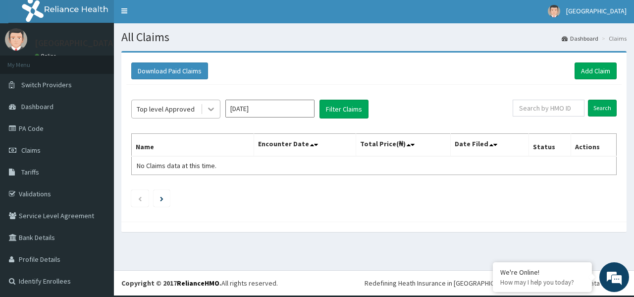
click at [210, 110] on icon at bounding box center [211, 109] width 6 height 3
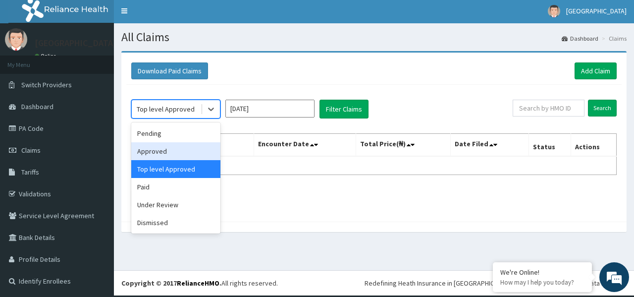
click at [180, 153] on div "Approved" at bounding box center [175, 151] width 89 height 18
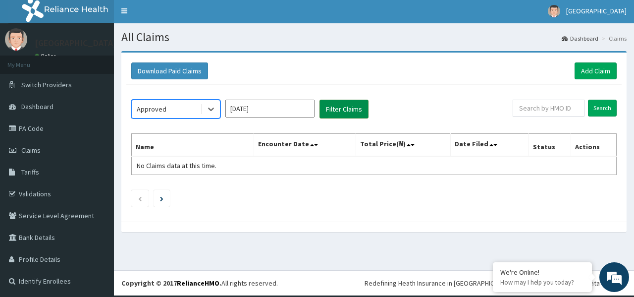
click at [336, 110] on button "Filter Claims" at bounding box center [343, 109] width 49 height 19
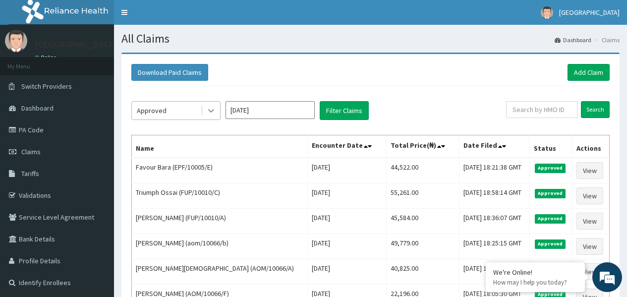
click at [212, 112] on icon at bounding box center [211, 110] width 10 height 10
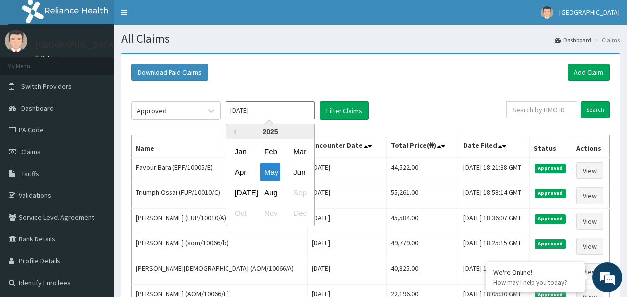
click at [298, 109] on input "[DATE]" at bounding box center [269, 110] width 89 height 18
click at [247, 192] on div "[DATE]" at bounding box center [241, 192] width 20 height 18
type input "[DATE]"
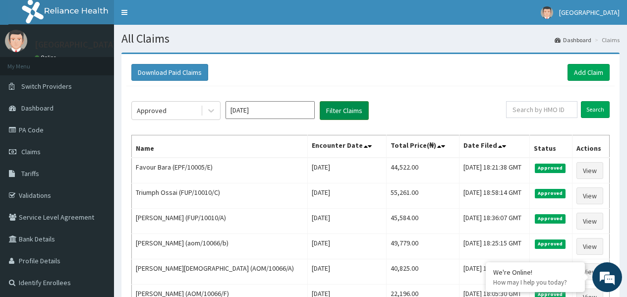
click at [355, 112] on button "Filter Claims" at bounding box center [343, 110] width 49 height 19
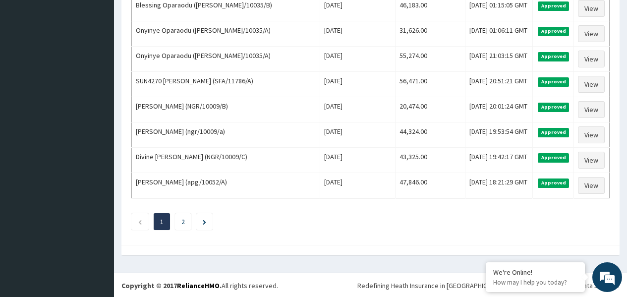
scroll to position [1224, 0]
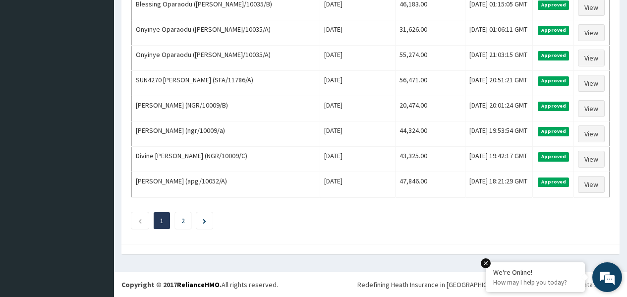
click at [540, 278] on p "How may I help you today?" at bounding box center [535, 282] width 84 height 8
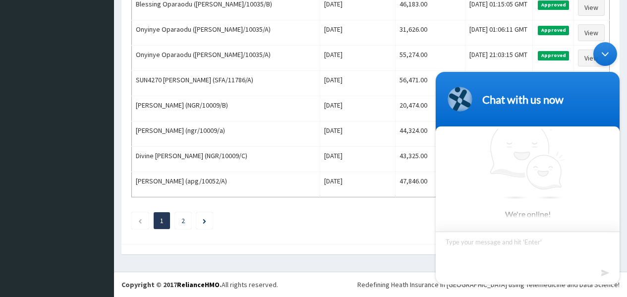
scroll to position [5, 0]
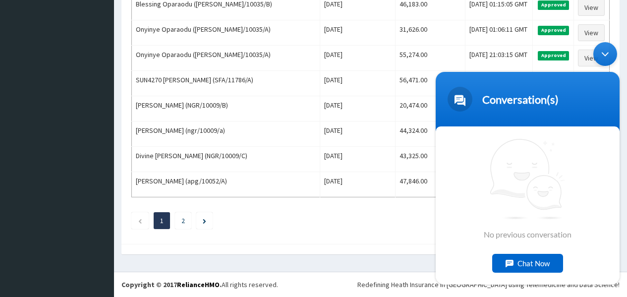
click at [476, 159] on div "No previous conversation Chat Now" at bounding box center [527, 205] width 184 height 158
click at [521, 261] on div "Chat Now" at bounding box center [527, 262] width 71 height 19
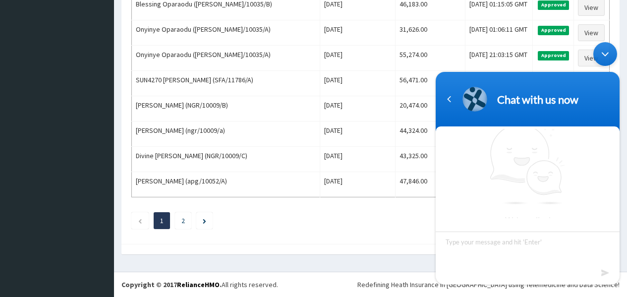
click at [505, 258] on textarea "Type your message and hit 'Enter'" at bounding box center [527, 248] width 184 height 35
type textarea "WE ARE YET TO BE PAID FOR MAY AND JULY CLAIMS"
click at [604, 270] on em at bounding box center [605, 271] width 9 height 13
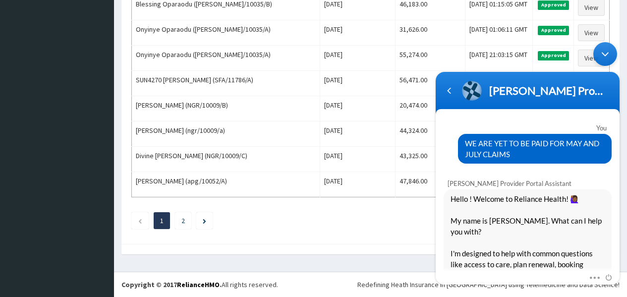
scroll to position [0, 0]
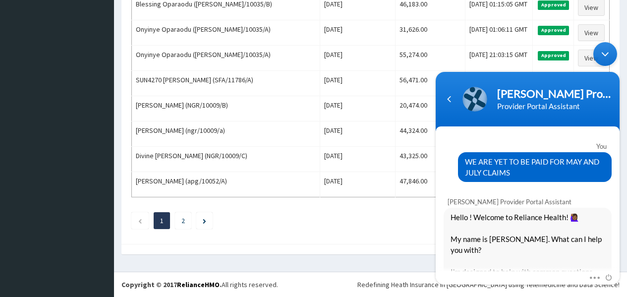
drag, startPoint x: 465, startPoint y: 162, endPoint x: 514, endPoint y: 179, distance: 52.0
click at [514, 179] on div "WE ARE YET TO BE PAID FOR MAY AND JULY CLAIMS" at bounding box center [535, 167] width 154 height 30
copy span "WE ARE YET TO BE PAID FOR MAY AND JULY CLAIMS"
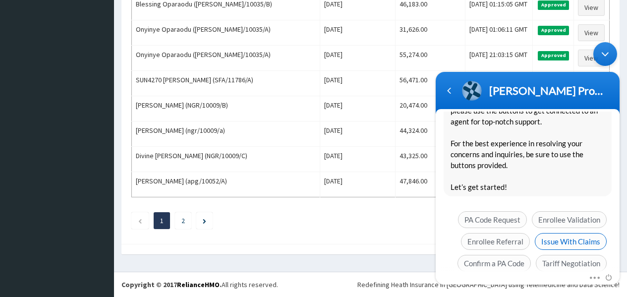
scroll to position [206, 0]
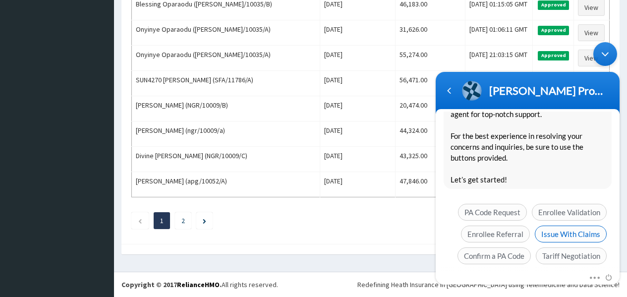
click at [564, 225] on span "Issue With Claims" at bounding box center [570, 233] width 72 height 17
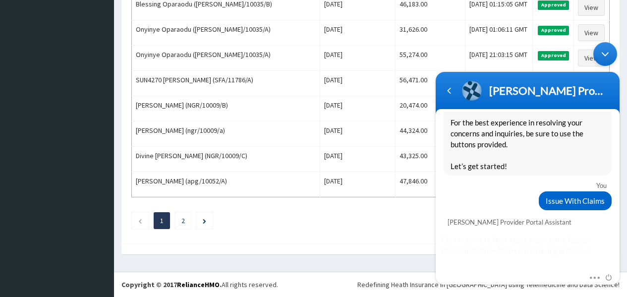
scroll to position [246, 0]
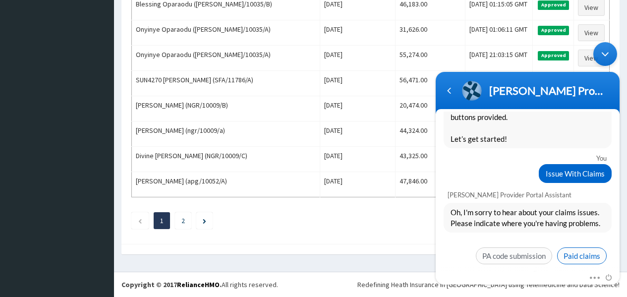
click at [572, 247] on span "Paid claims" at bounding box center [582, 255] width 50 height 17
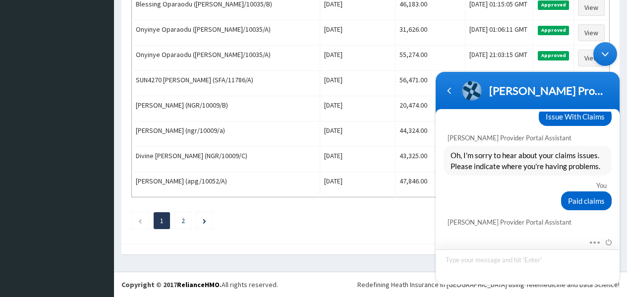
scroll to position [410, 0]
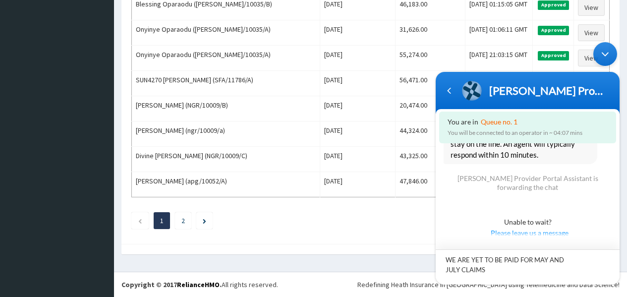
type textarea "WE ARE YET TO BE PAID FOR MAY AND JULY CLAIMS"
click at [551, 227] on span "Please leave us a message" at bounding box center [529, 232] width 162 height 11
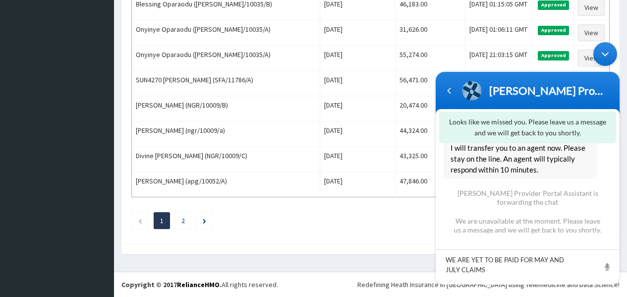
scroll to position [396, 0]
click at [506, 264] on textarea "WE ARE YET TO BE PAID FOR MAY AND JULY CLAIMS" at bounding box center [527, 266] width 184 height 35
click at [578, 118] on div "Looks like we missed you. Please leave us a message and we will get back to you…" at bounding box center [527, 127] width 177 height 32
drag, startPoint x: 566, startPoint y: 247, endPoint x: 554, endPoint y: 266, distance: 22.7
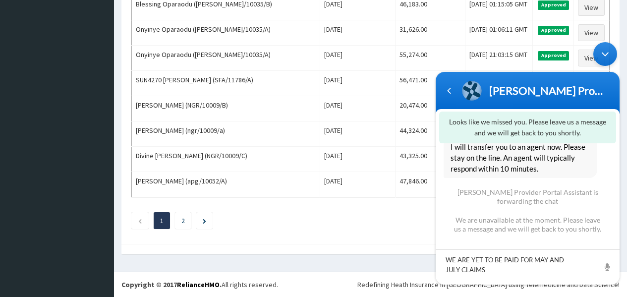
click at [560, 257] on div "WE ARE YET TO BE PAID FOR MAY AND JULY CLAIMS" at bounding box center [527, 260] width 184 height 48
click at [554, 266] on textarea "WE ARE YET TO BE PAID FOR MAY AND JULY CLAIMS" at bounding box center [527, 266] width 184 height 35
click at [496, 267] on textarea "WE ARE YET TO BE PAID FOR MAY AND JULY CLAIMS" at bounding box center [527, 266] width 184 height 35
click at [609, 268] on span at bounding box center [607, 266] width 10 height 10
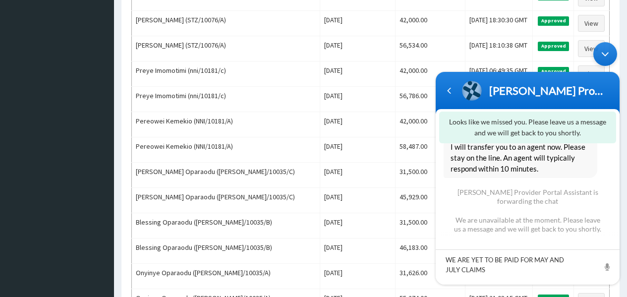
scroll to position [1224, 0]
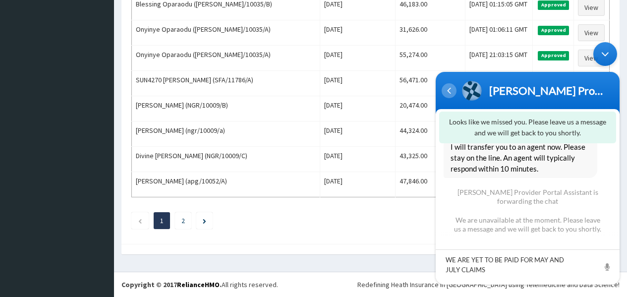
click at [448, 93] on div "Navigation go back" at bounding box center [448, 90] width 15 height 15
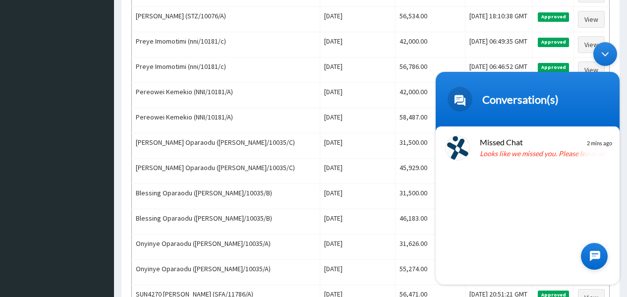
scroll to position [976, 0]
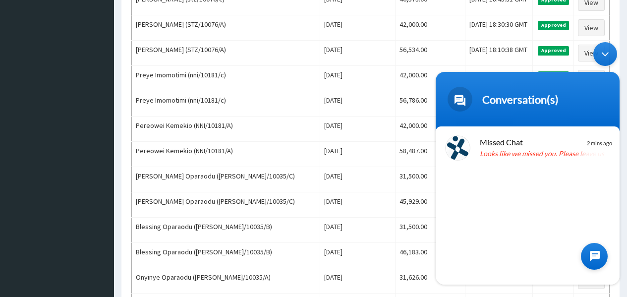
click at [604, 50] on div "Minimize live chat window" at bounding box center [605, 54] width 24 height 24
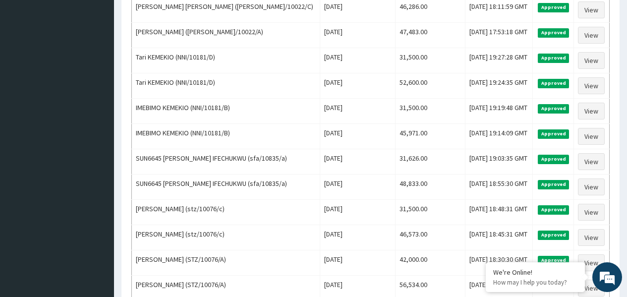
scroll to position [729, 0]
